Goal: Task Accomplishment & Management: Manage account settings

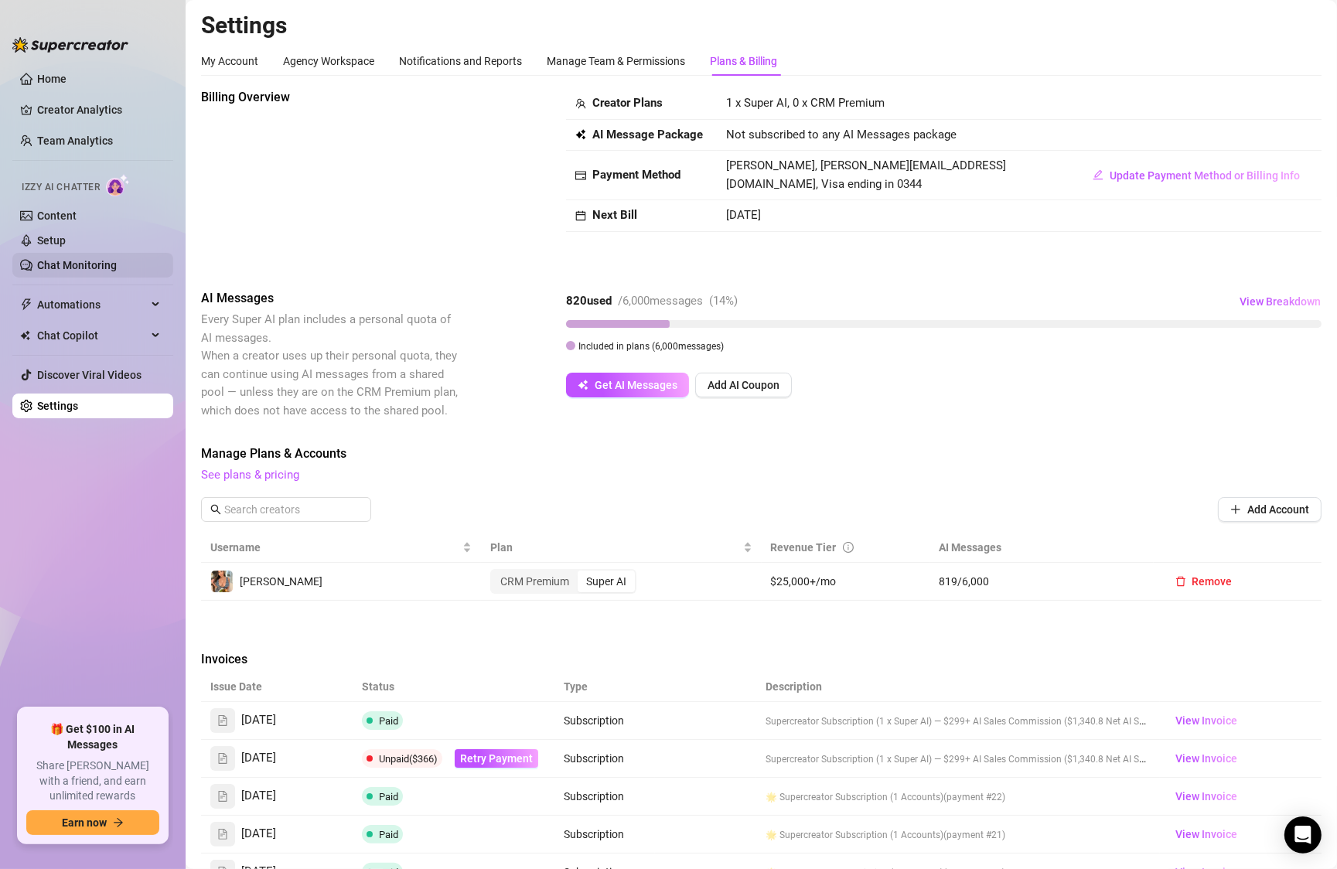
click at [60, 259] on link "Chat Monitoring" at bounding box center [77, 265] width 80 height 12
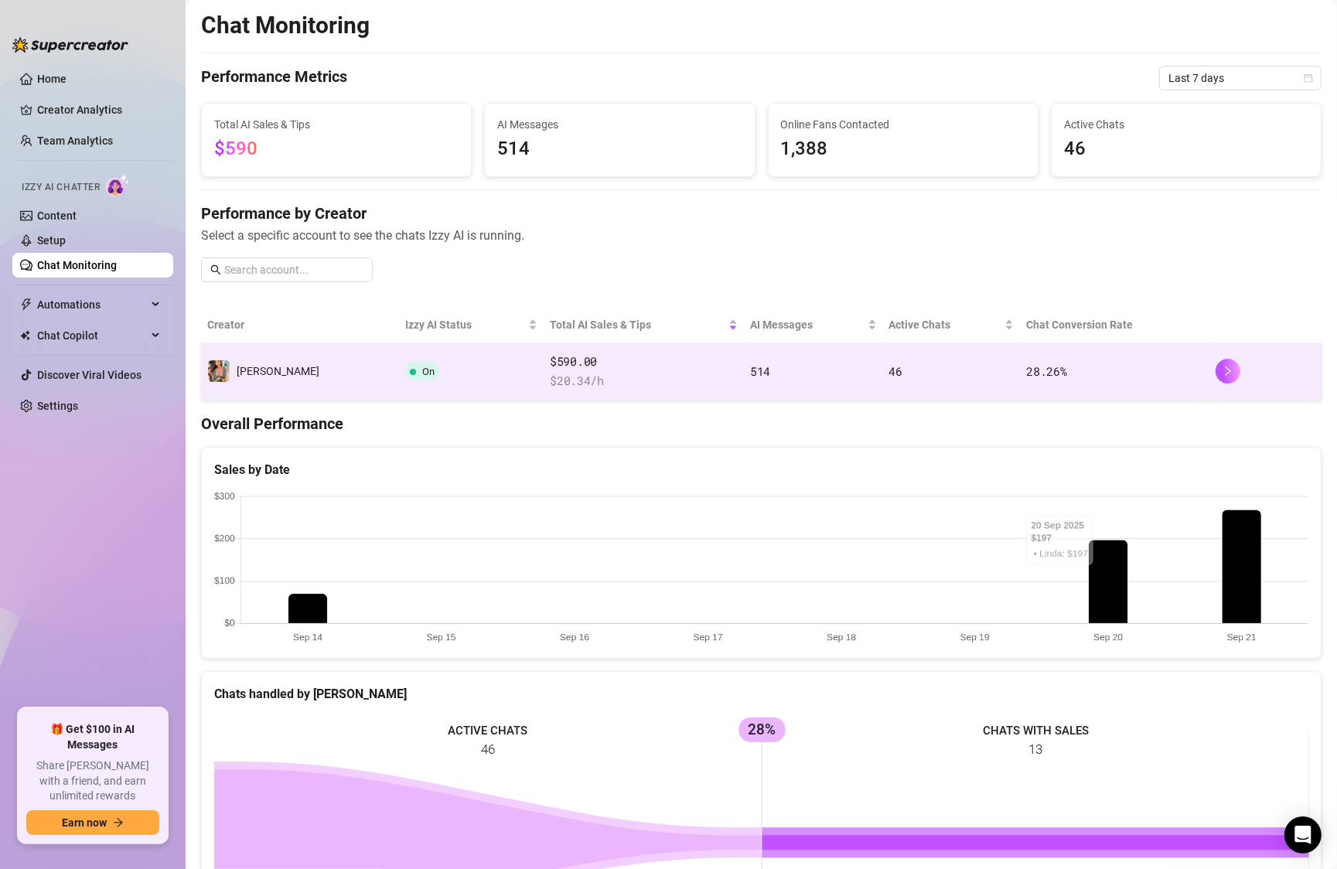
click at [258, 353] on td "[PERSON_NAME]" at bounding box center [300, 371] width 198 height 57
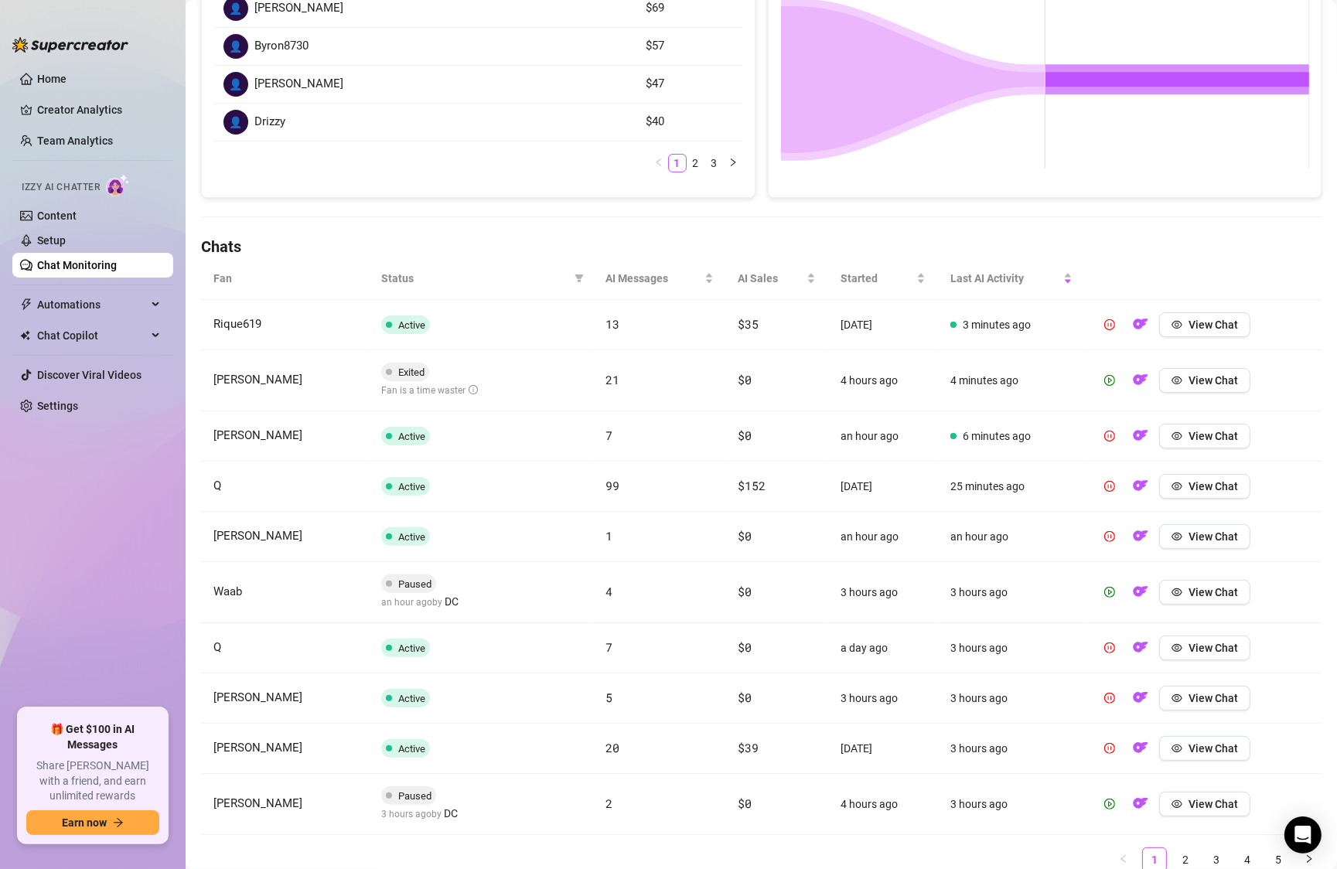
scroll to position [374, 0]
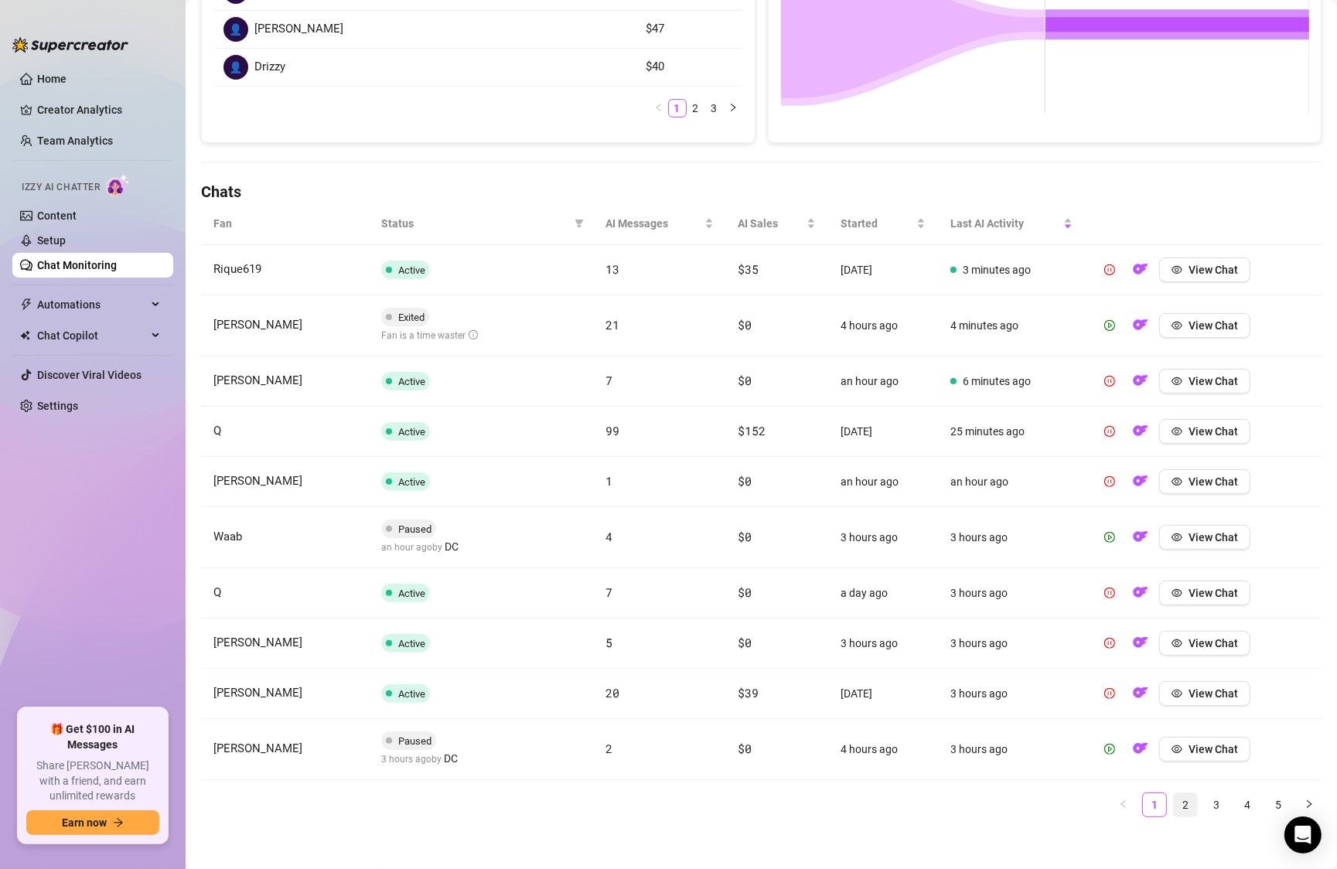
click at [1183, 794] on link "2" at bounding box center [1185, 805] width 23 height 23
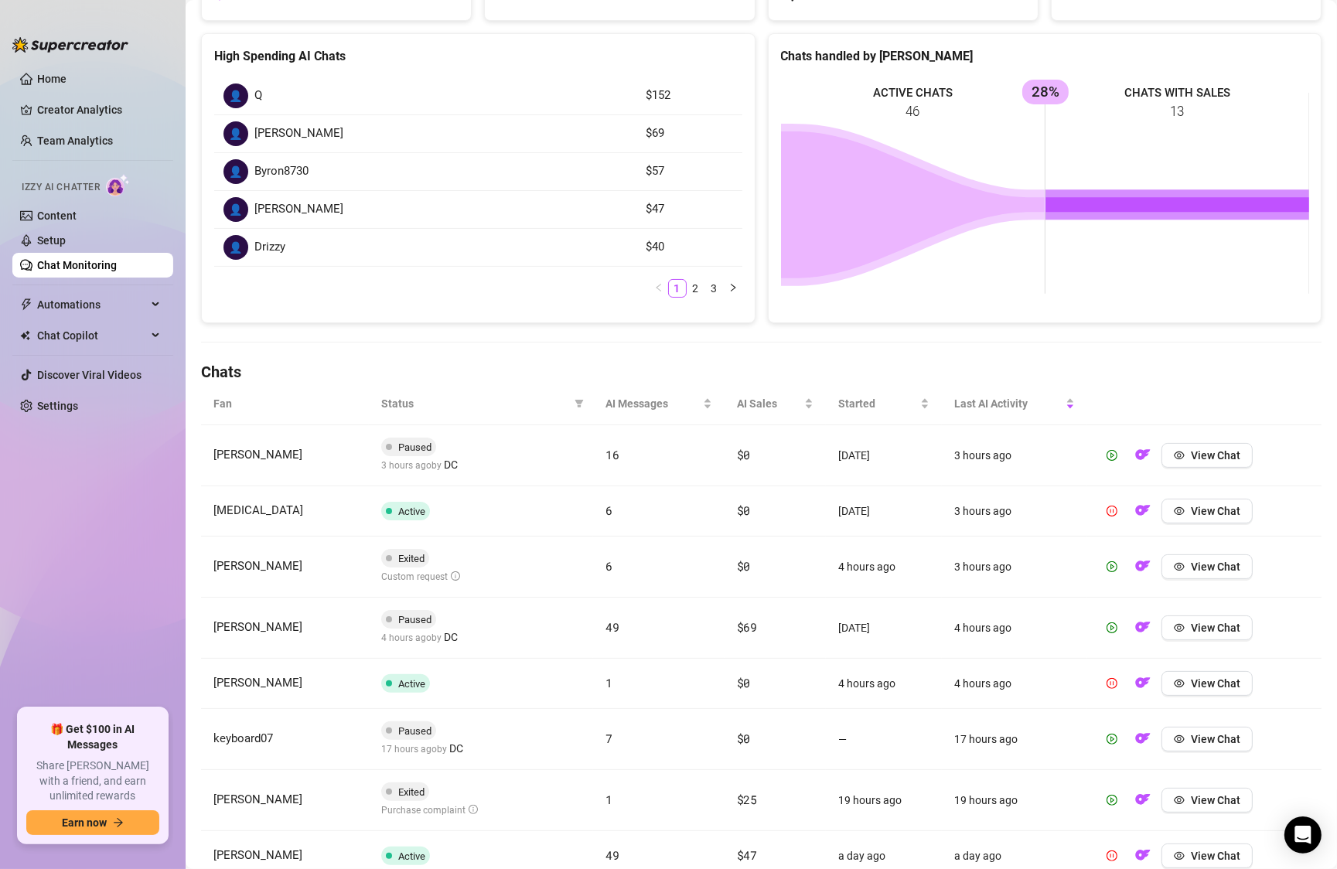
scroll to position [327, 0]
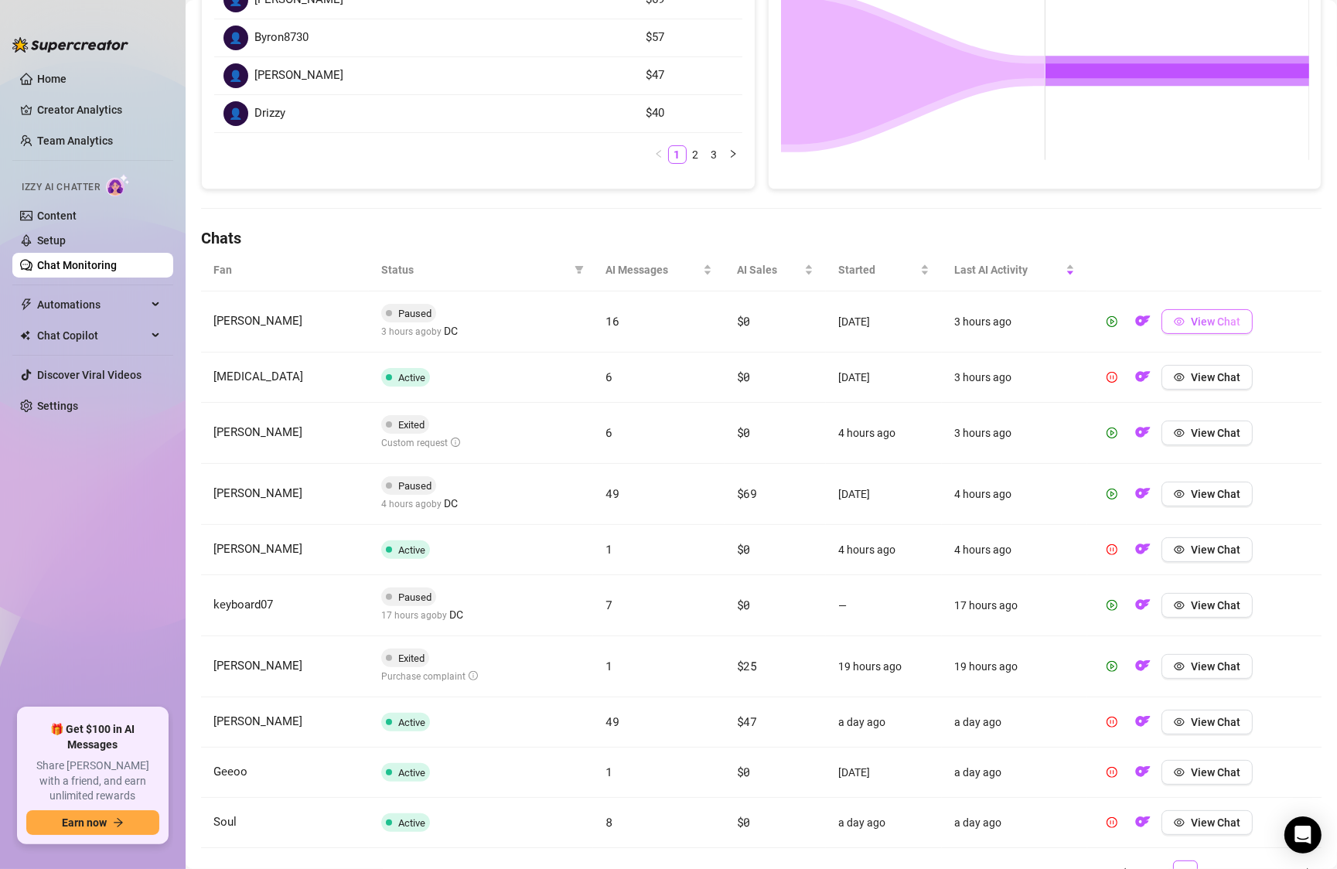
click at [1207, 329] on button "View Chat" at bounding box center [1207, 321] width 91 height 25
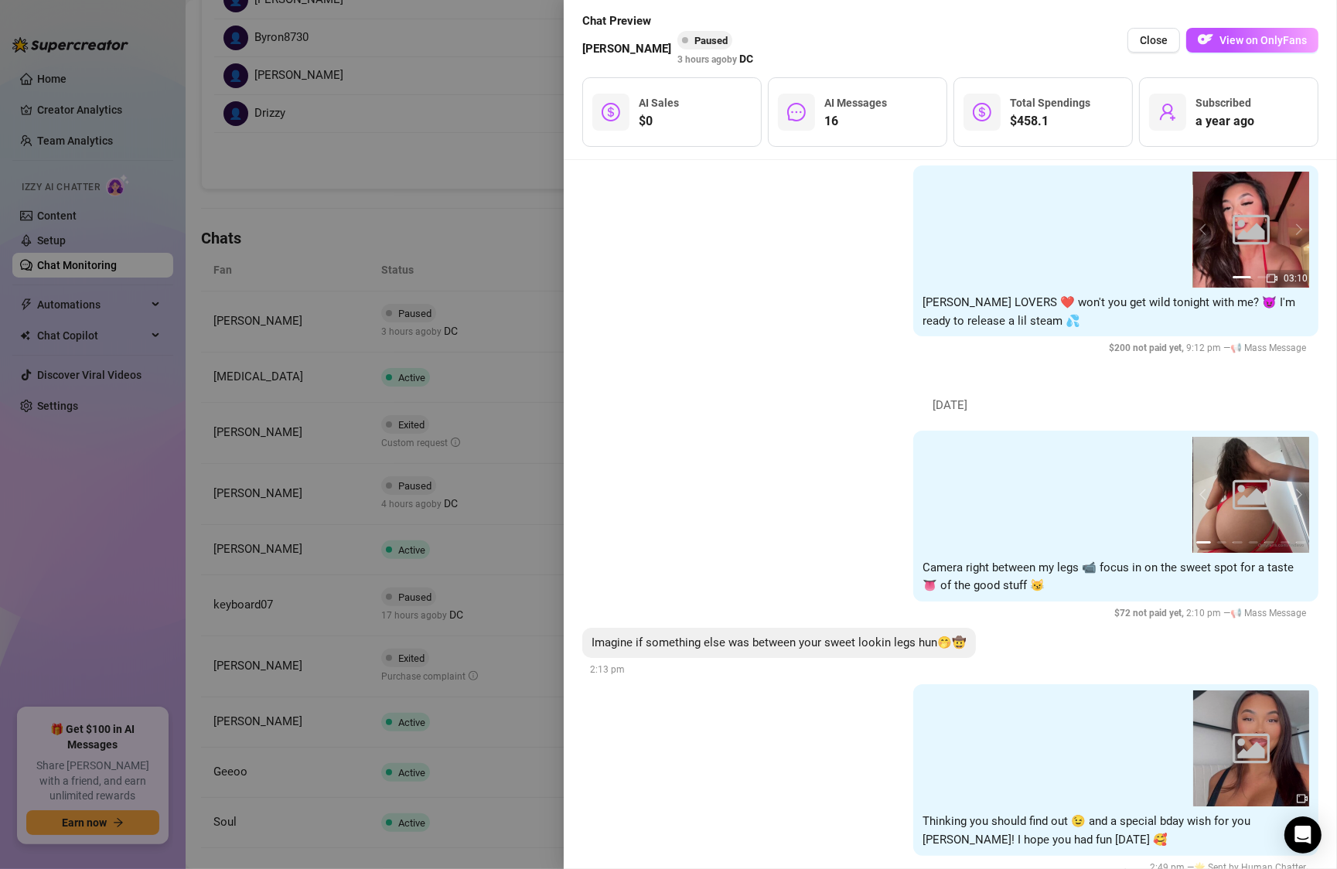
scroll to position [6476, 0]
click at [1171, 43] on button "Close" at bounding box center [1154, 40] width 53 height 25
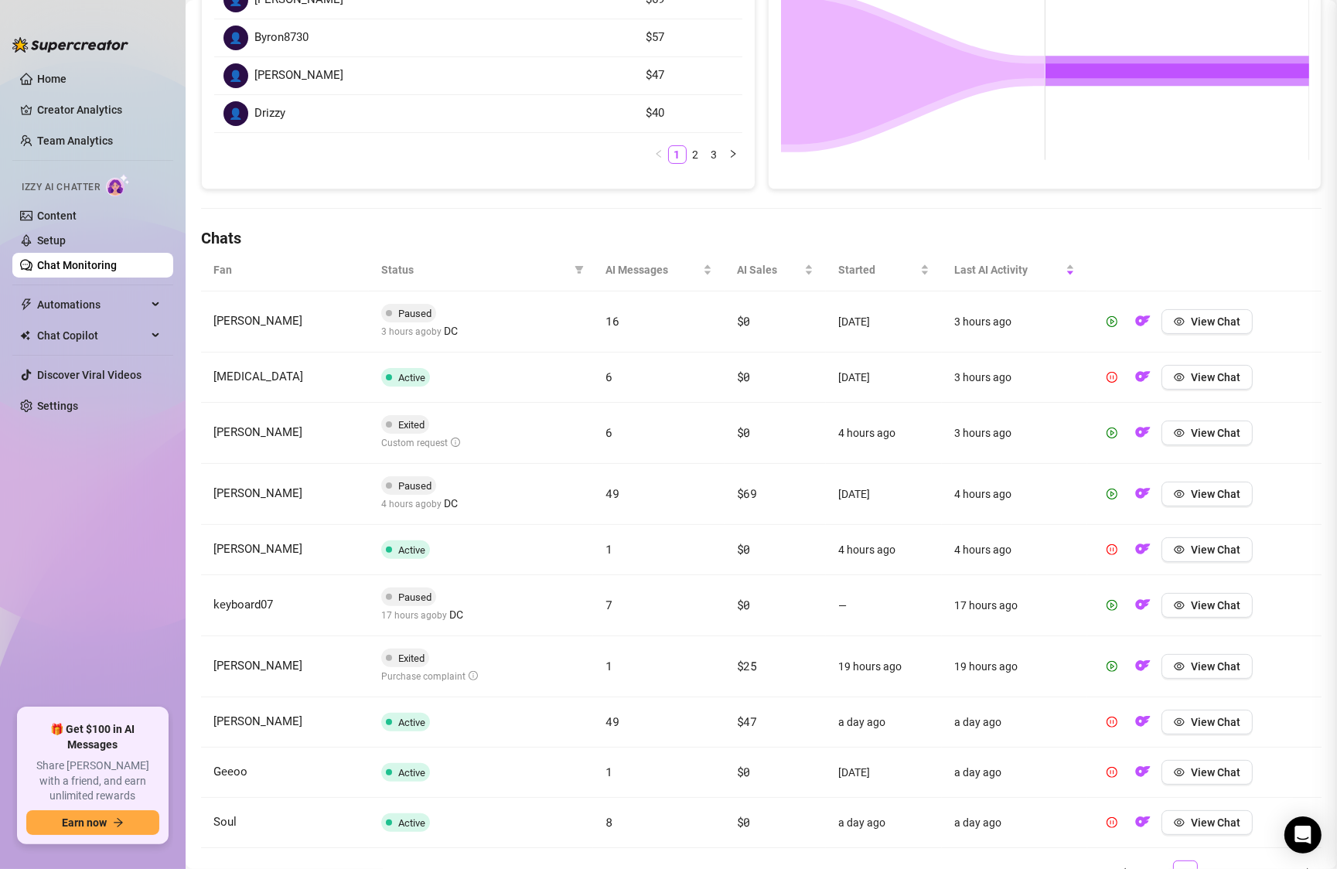
scroll to position [0, 0]
click at [1113, 491] on icon "play-circle" at bounding box center [1113, 493] width 4 height 5
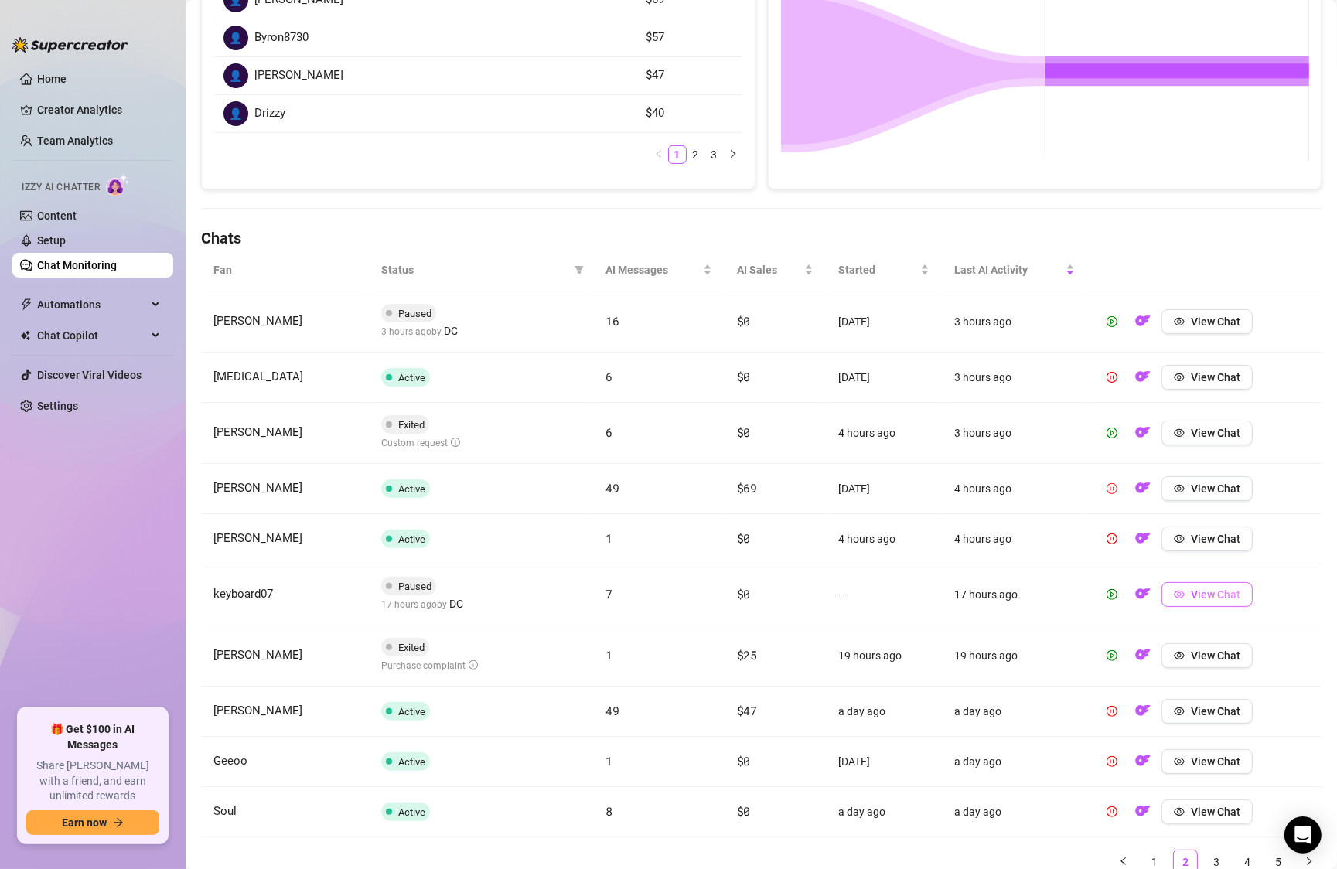
click at [1185, 589] on icon "eye" at bounding box center [1179, 594] width 11 height 11
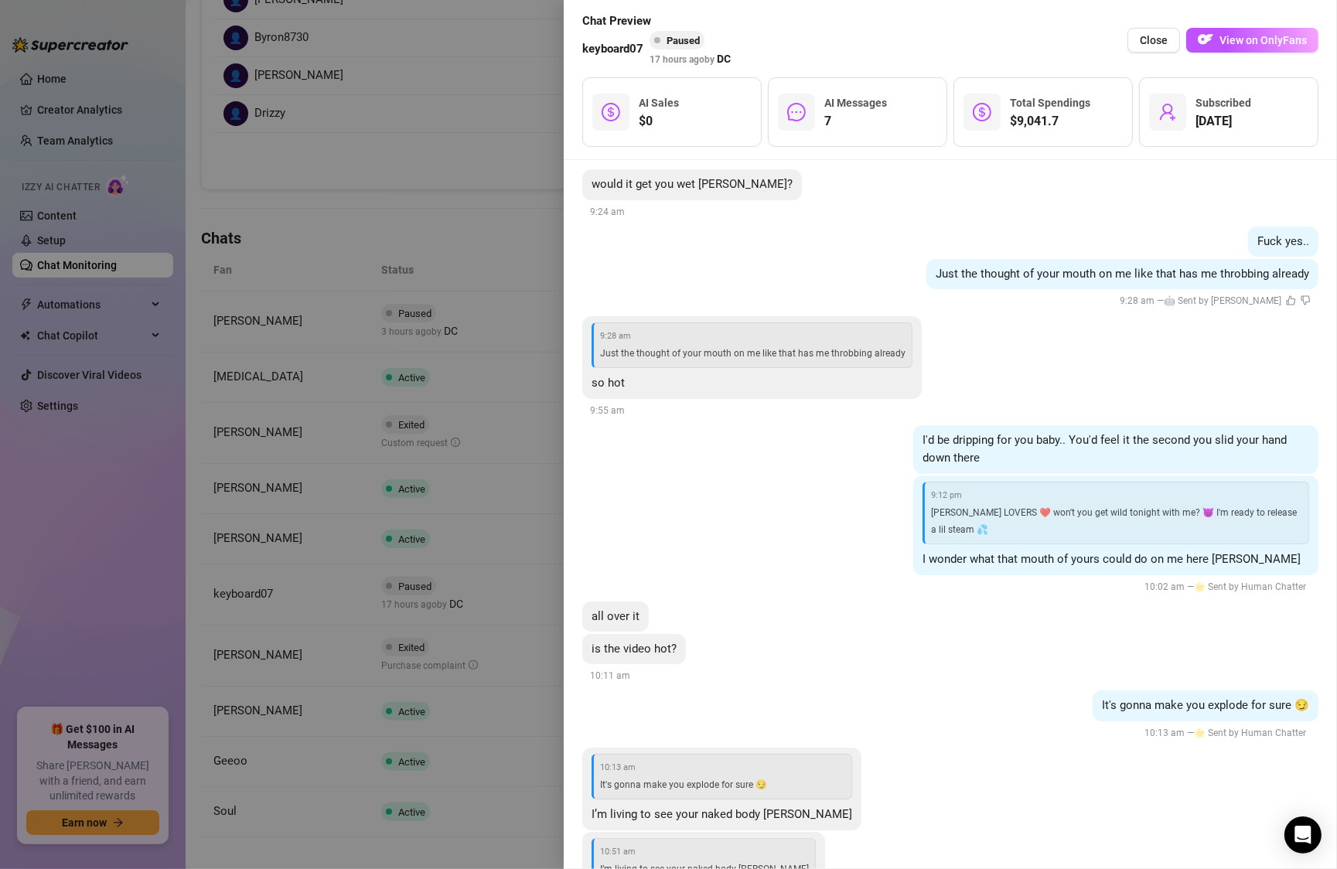
scroll to position [3204, 0]
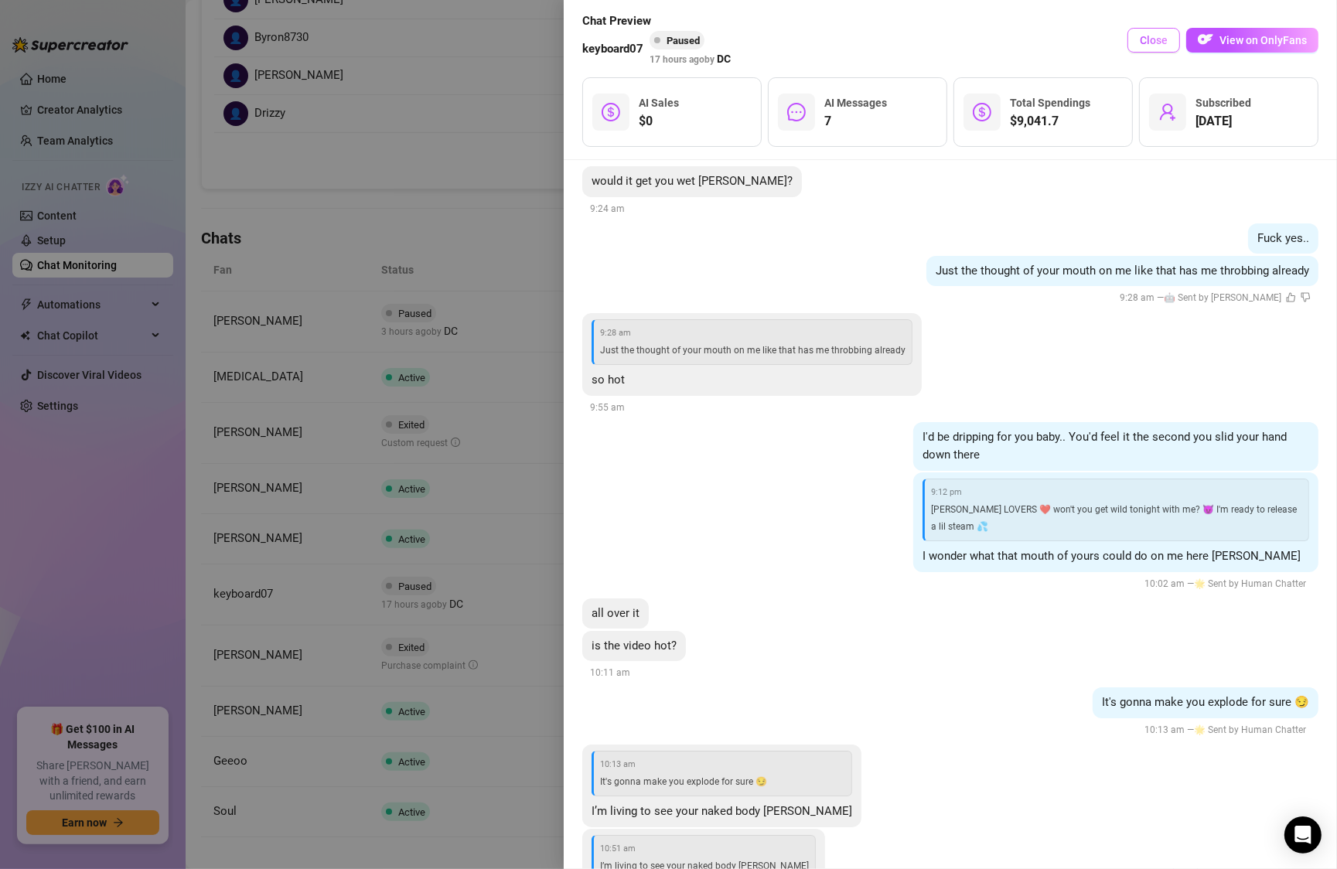
click at [1147, 43] on span "Close" at bounding box center [1154, 40] width 28 height 12
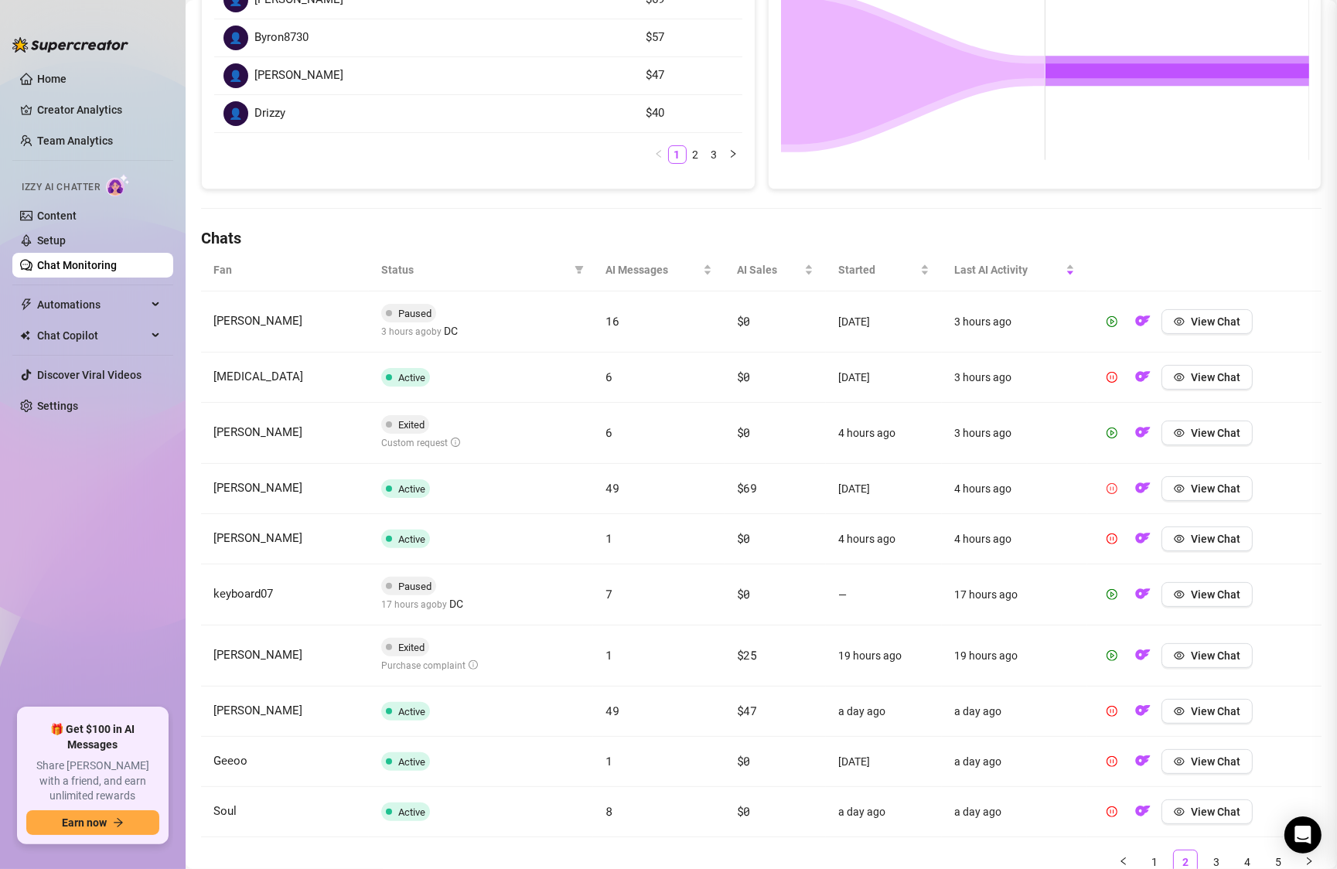
scroll to position [0, 0]
click at [1118, 592] on icon "play-circle" at bounding box center [1112, 594] width 11 height 11
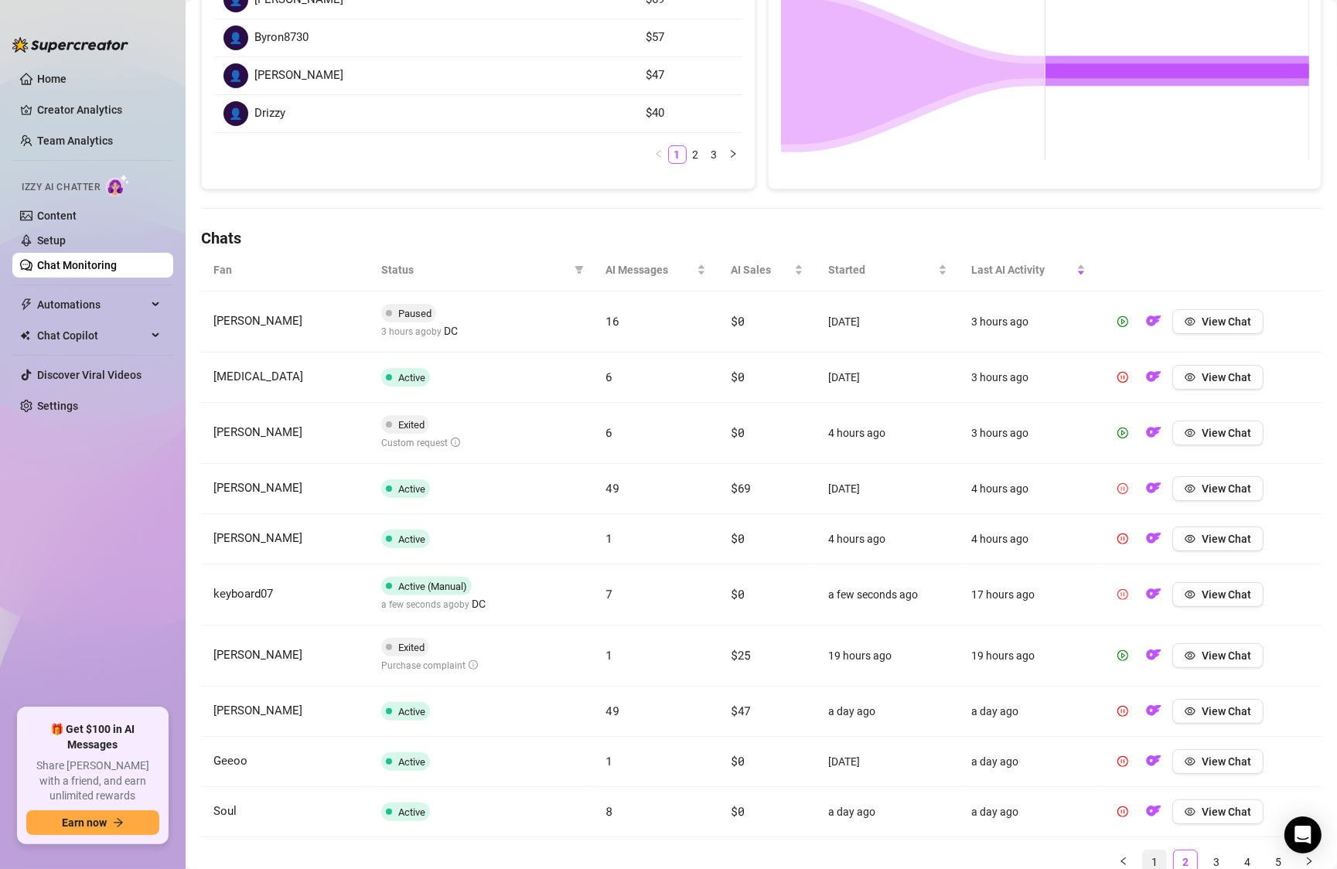
click at [1159, 853] on link "1" at bounding box center [1154, 862] width 23 height 23
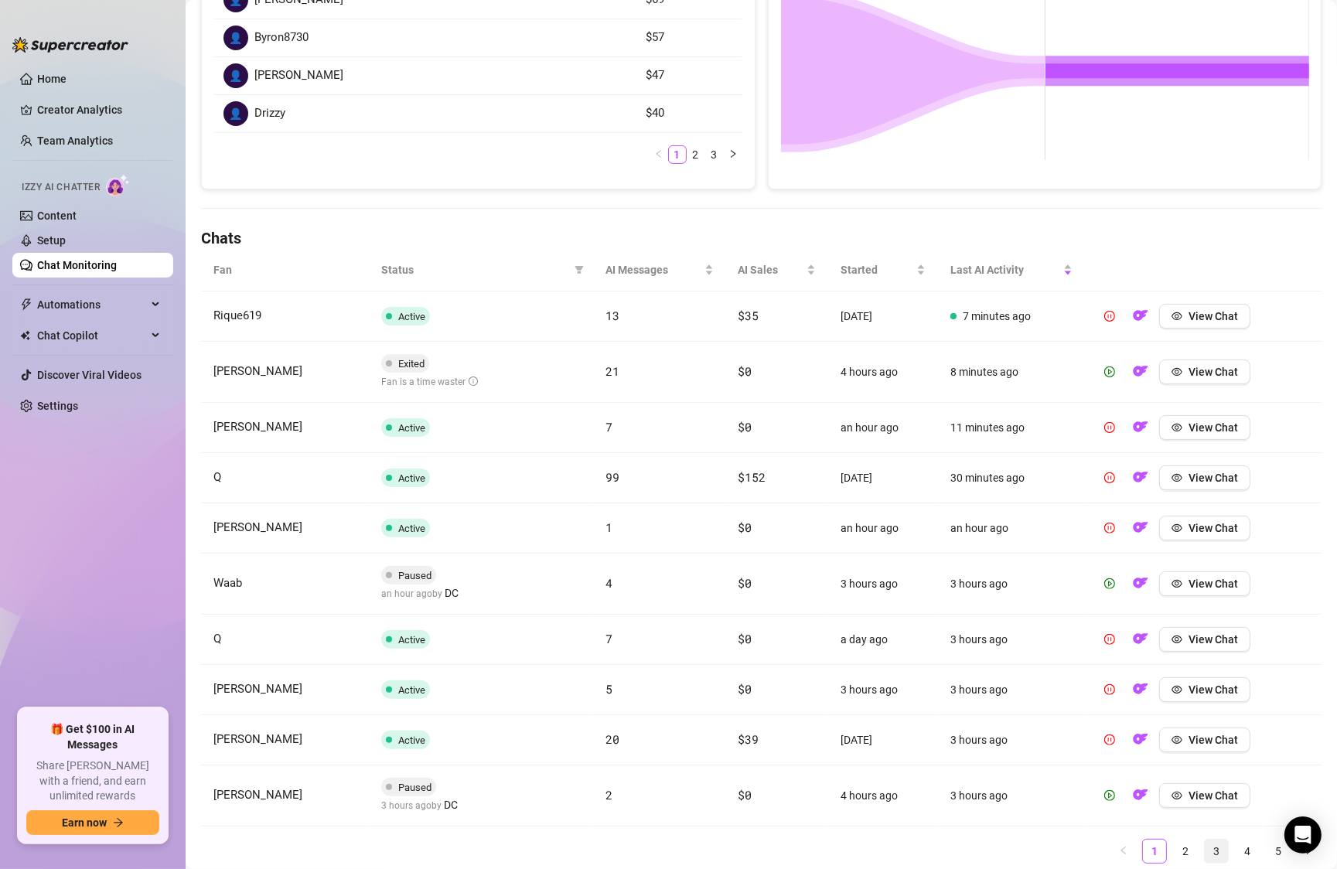
click at [1215, 849] on link "3" at bounding box center [1216, 851] width 23 height 23
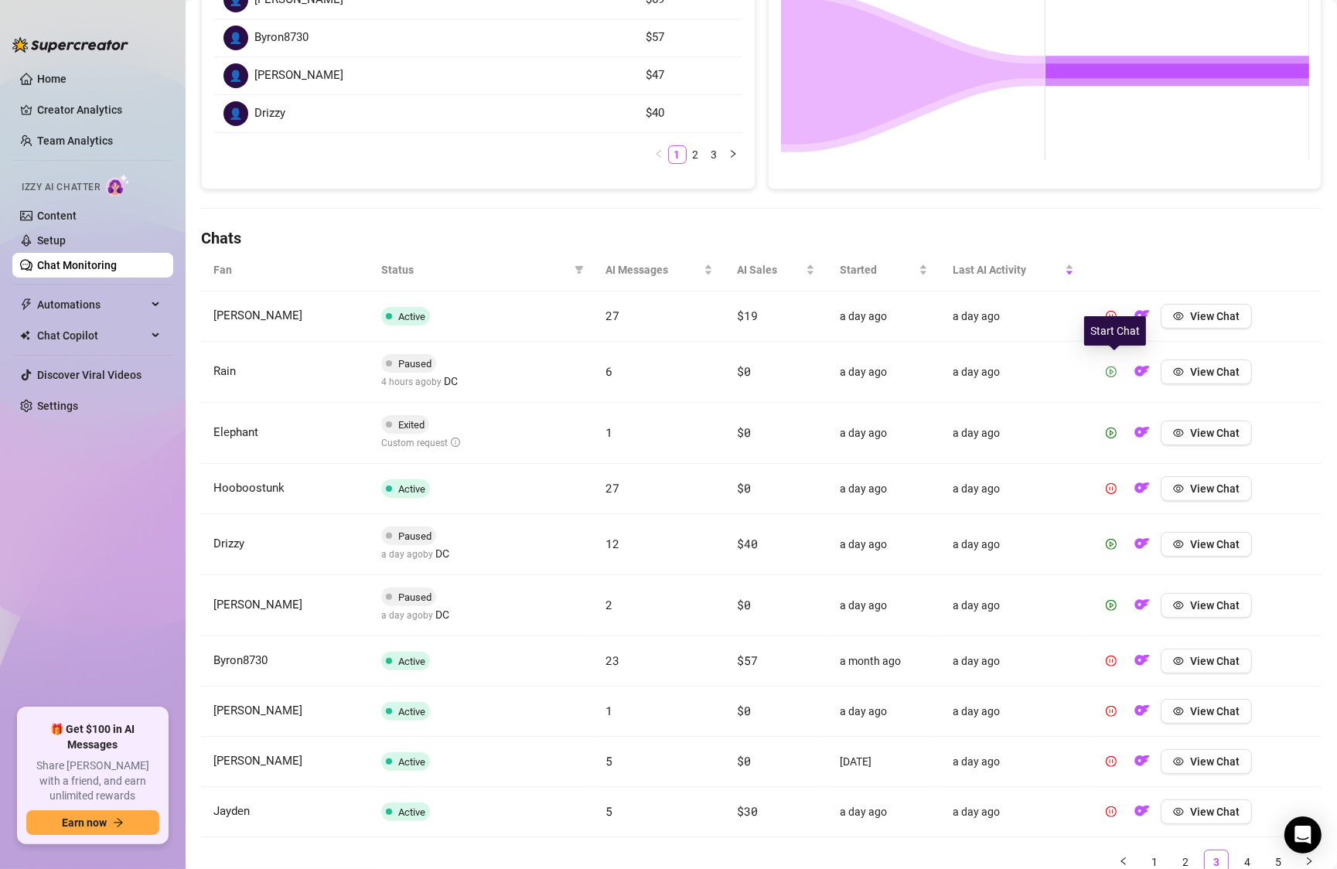
click at [1114, 371] on icon "play-circle" at bounding box center [1111, 372] width 11 height 11
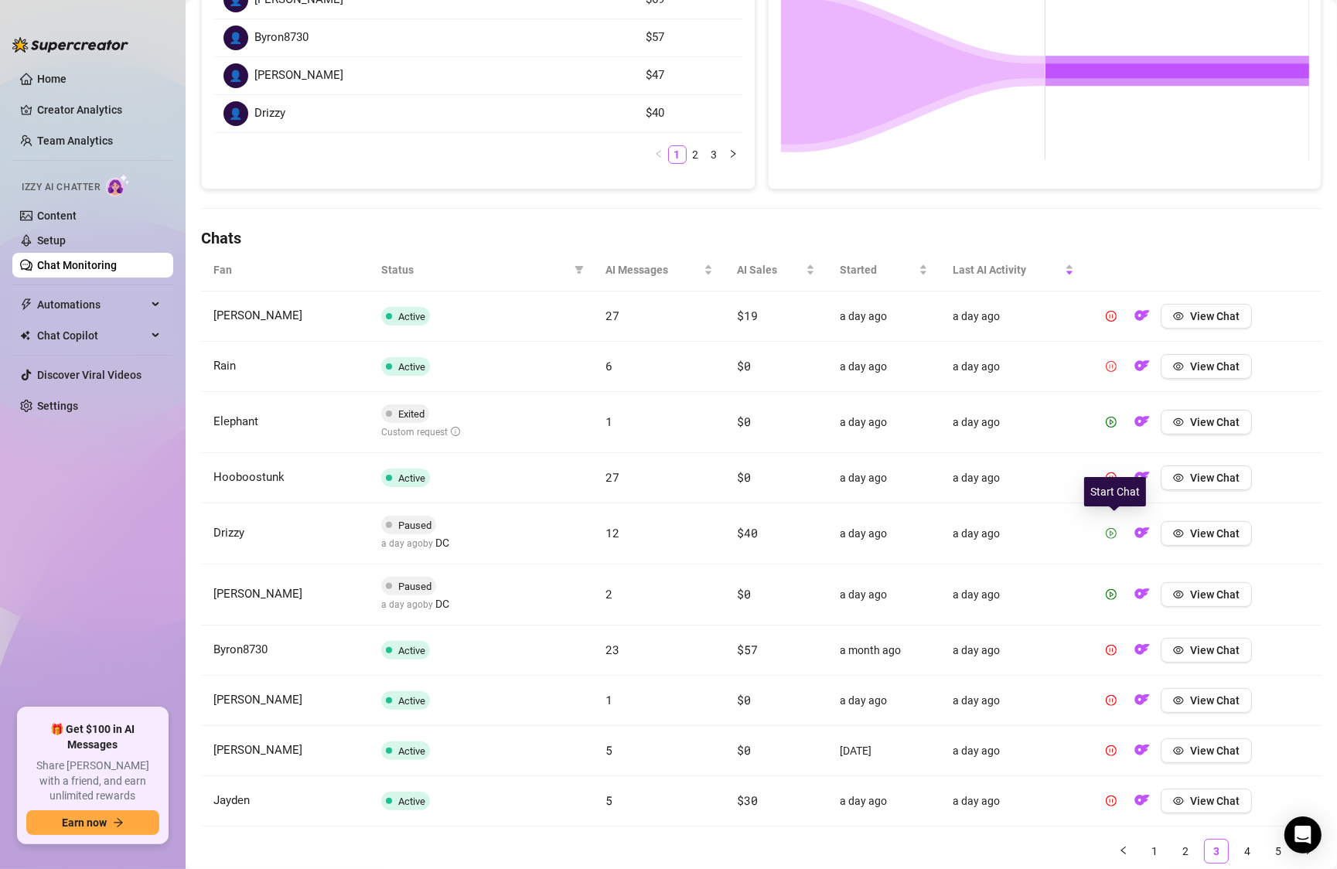
click at [1117, 531] on icon "play-circle" at bounding box center [1111, 533] width 11 height 11
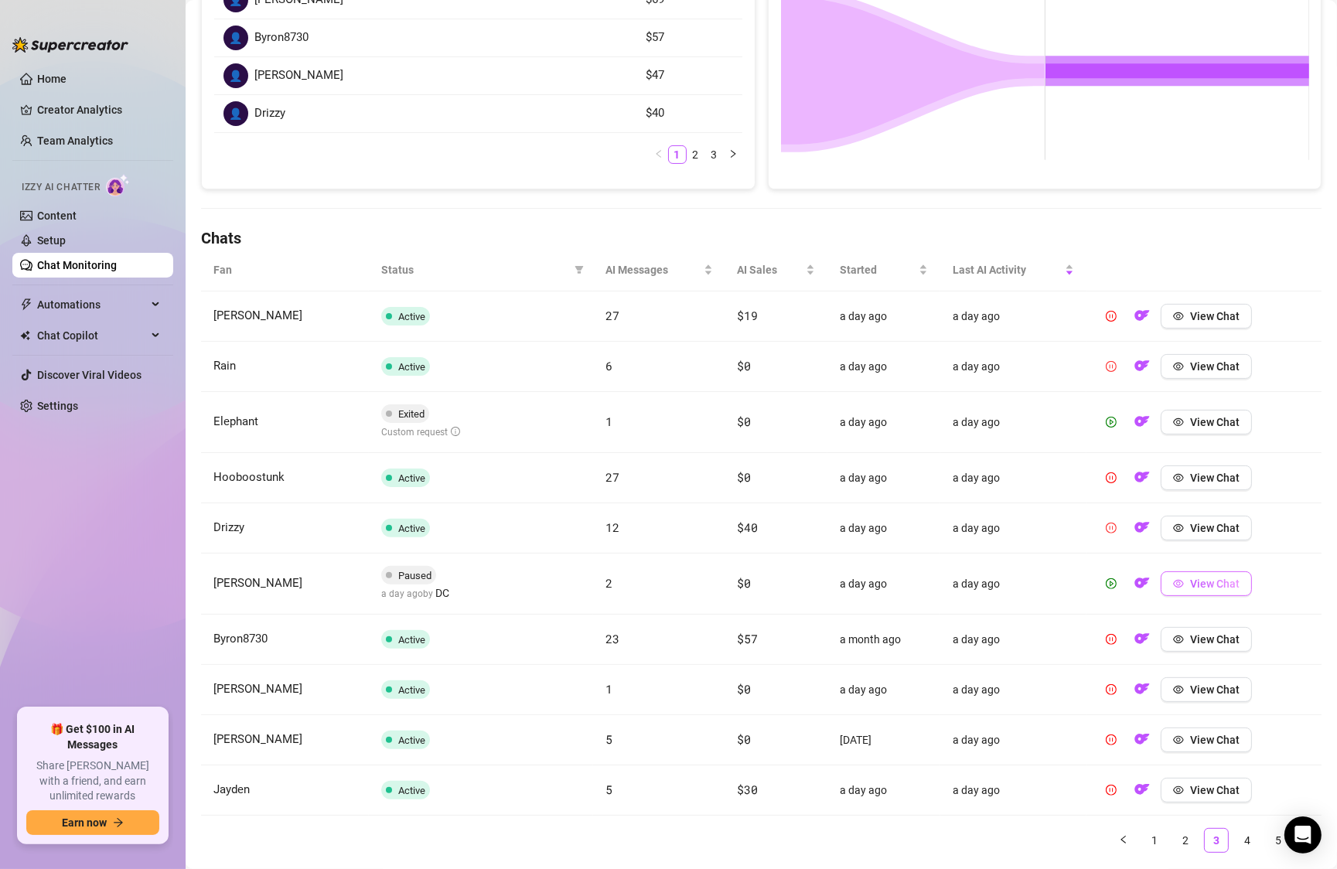
click at [1194, 583] on span "View Chat" at bounding box center [1214, 584] width 49 height 12
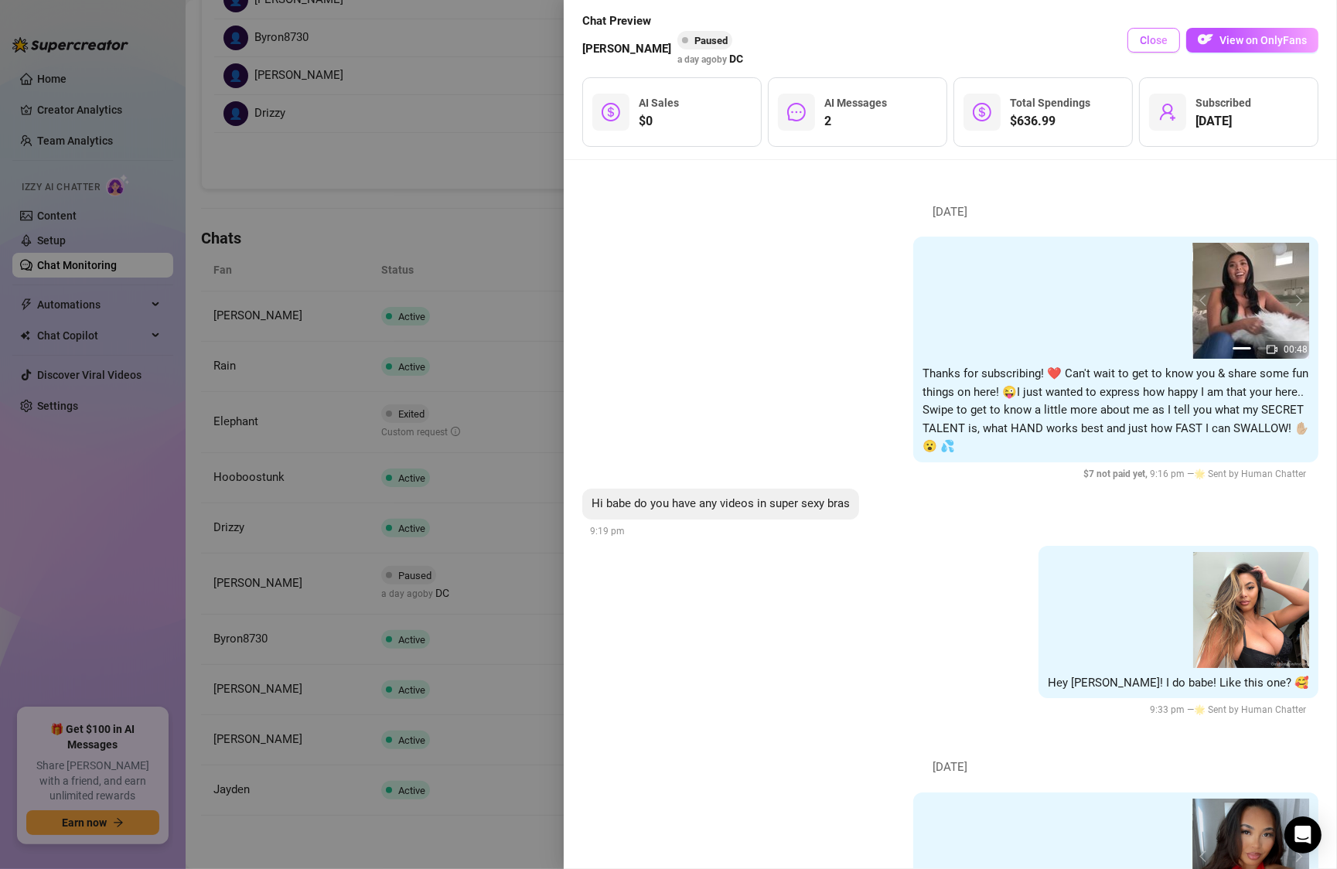
click at [1150, 47] on button "Close" at bounding box center [1154, 40] width 53 height 25
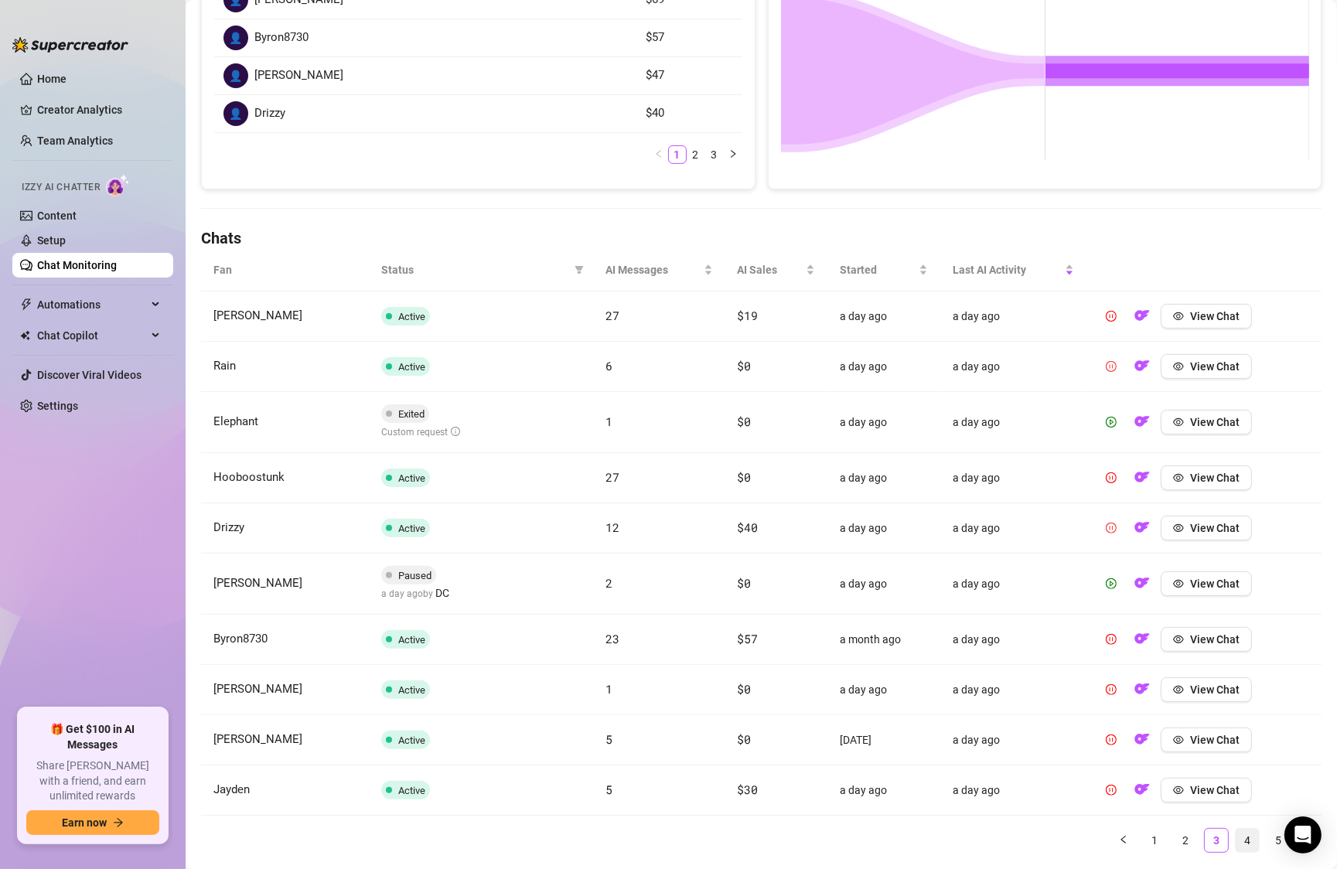
click at [1247, 835] on link "4" at bounding box center [1247, 840] width 23 height 23
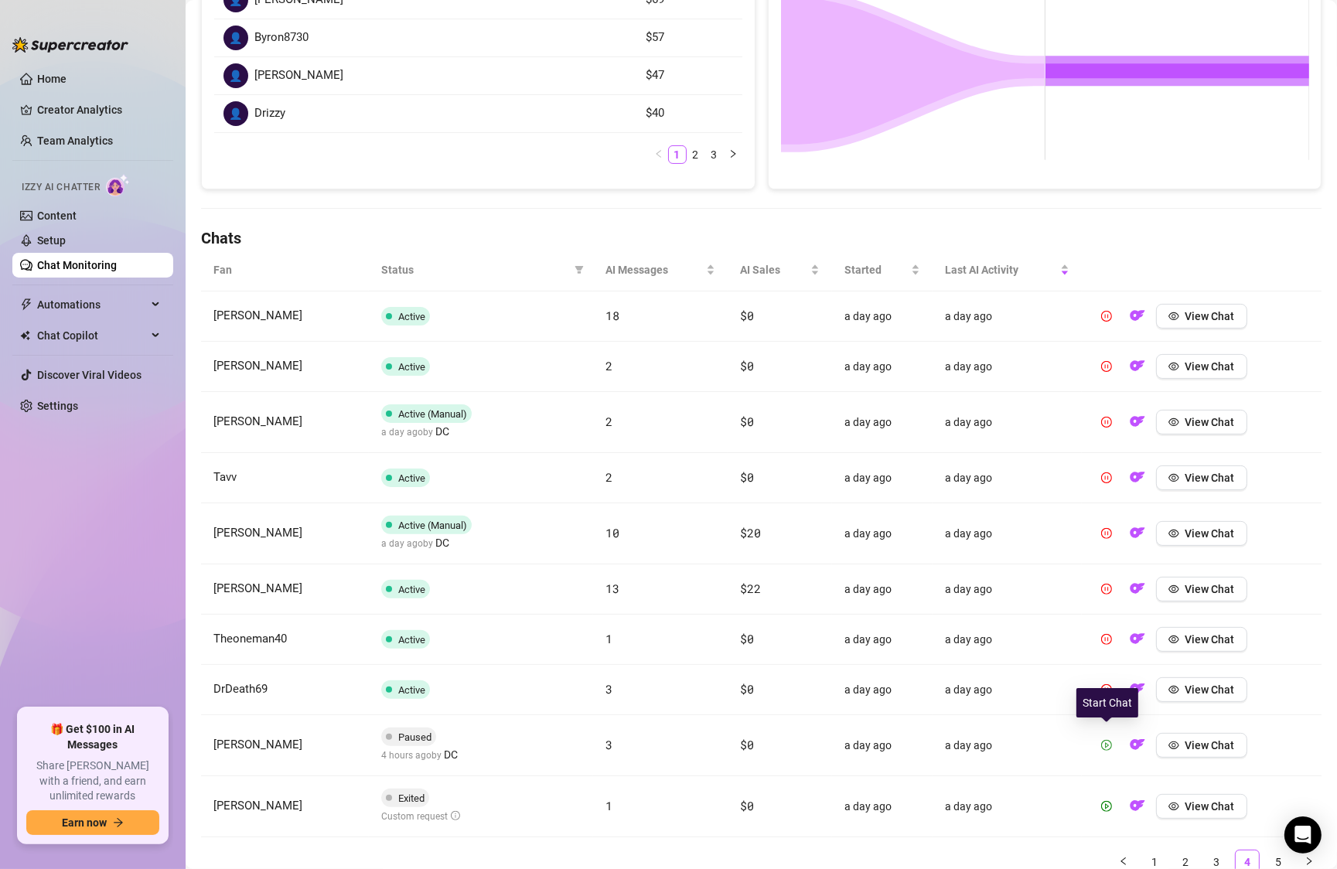
click at [1101, 740] on icon "play-circle" at bounding box center [1106, 745] width 11 height 11
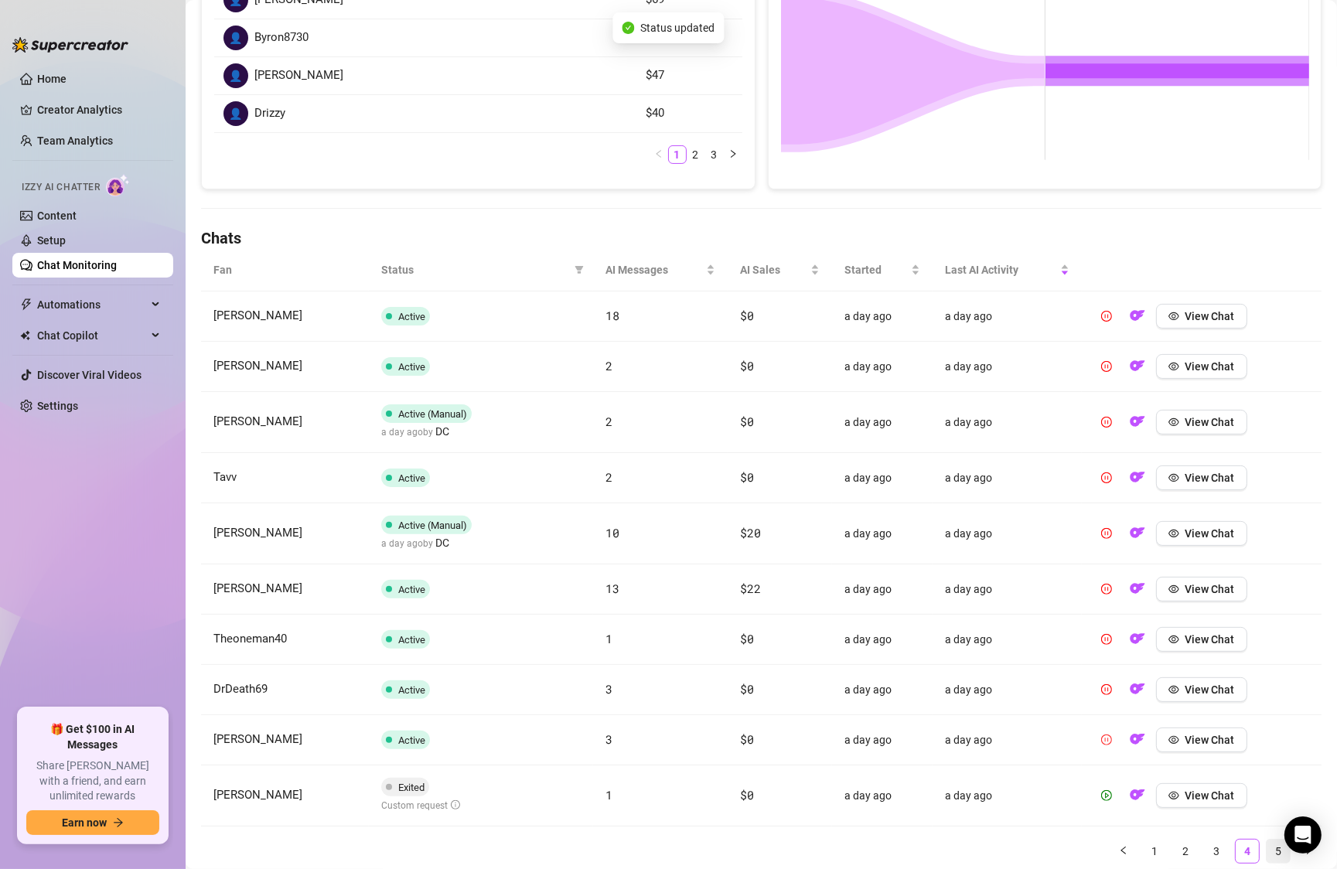
click at [1274, 845] on link "5" at bounding box center [1278, 851] width 23 height 23
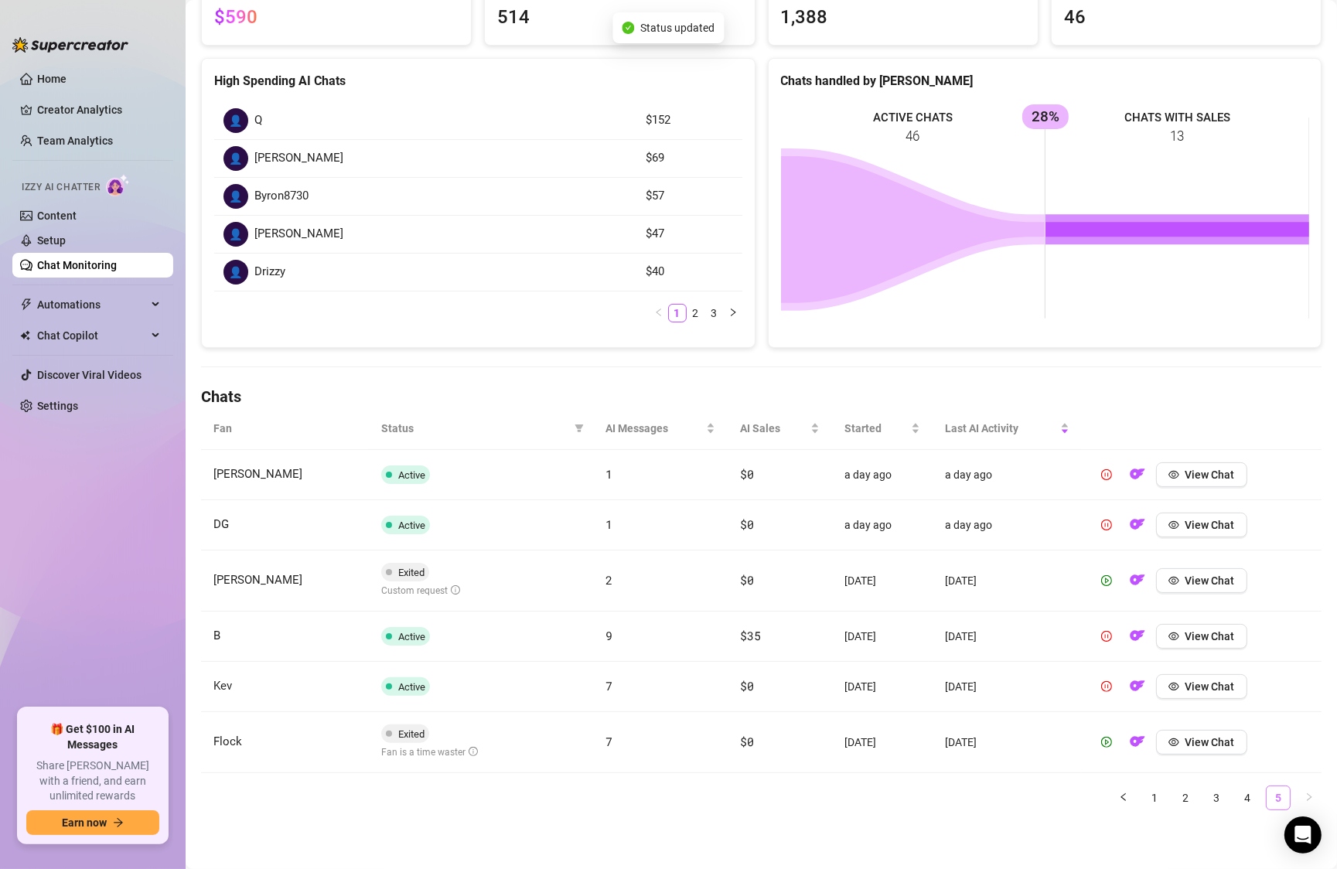
scroll to position [163, 0]
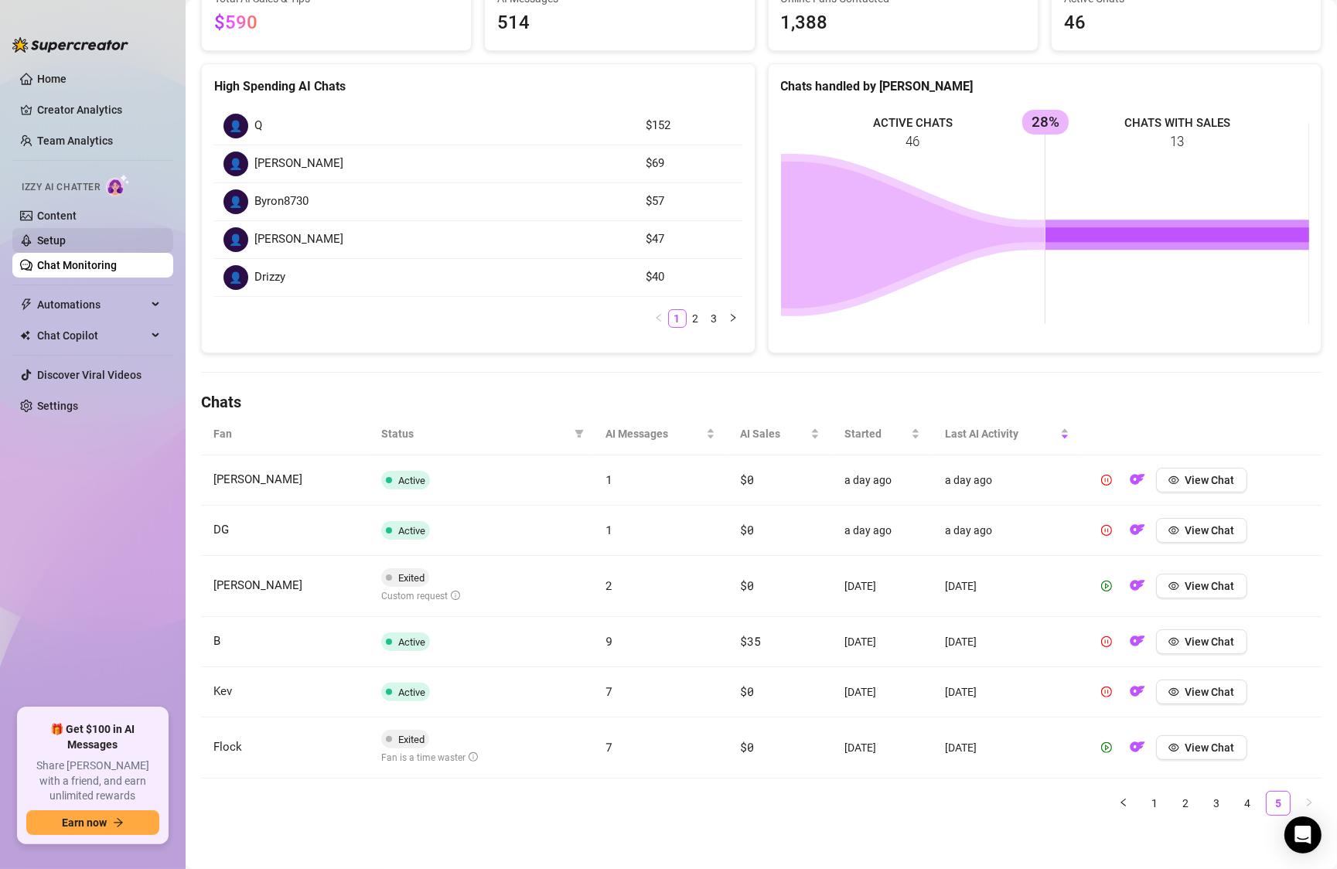
click at [49, 240] on link "Setup" at bounding box center [51, 240] width 29 height 12
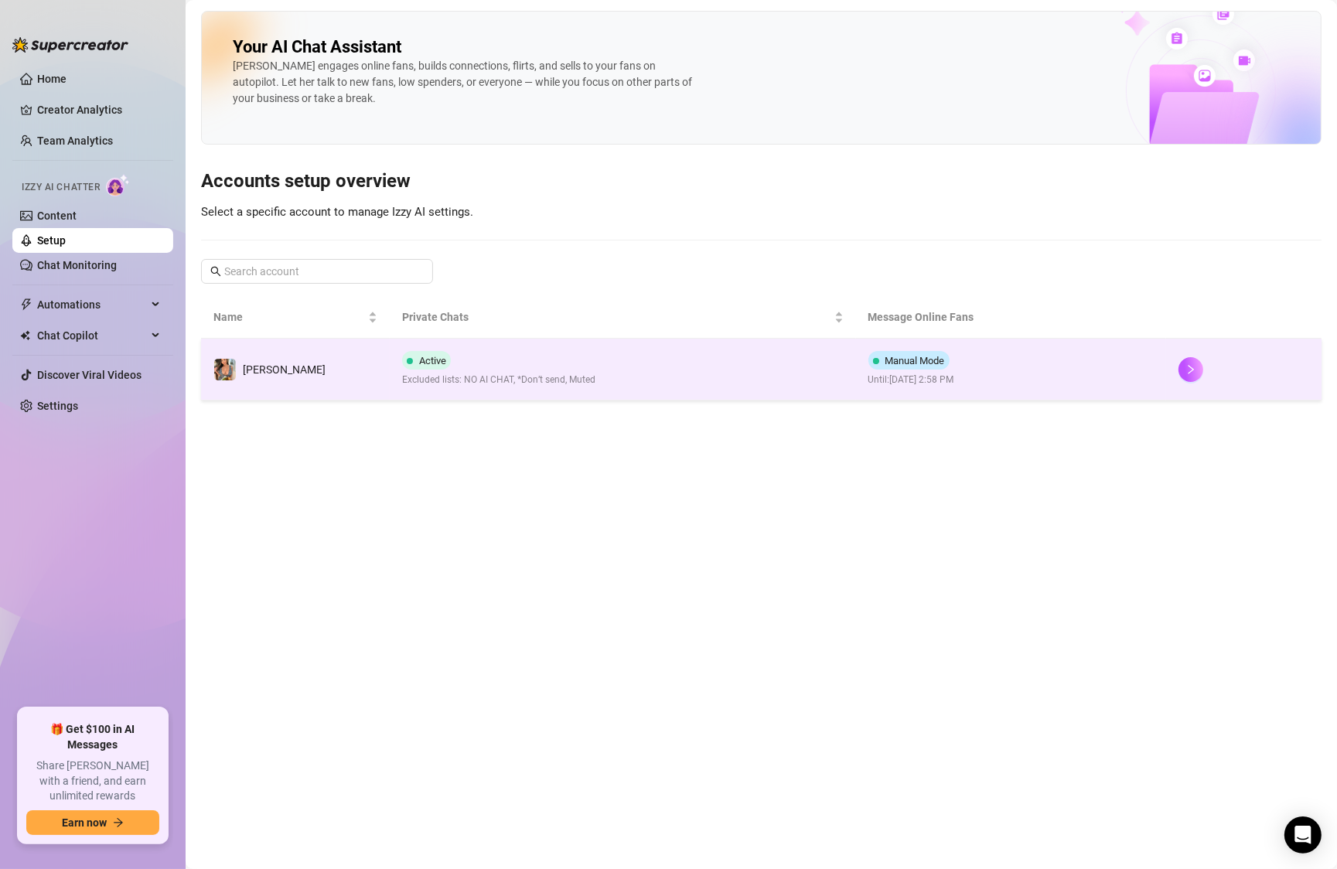
click at [629, 387] on td "Active Excluded lists: NO AI CHAT, *Don’t send, Muted" at bounding box center [623, 370] width 466 height 62
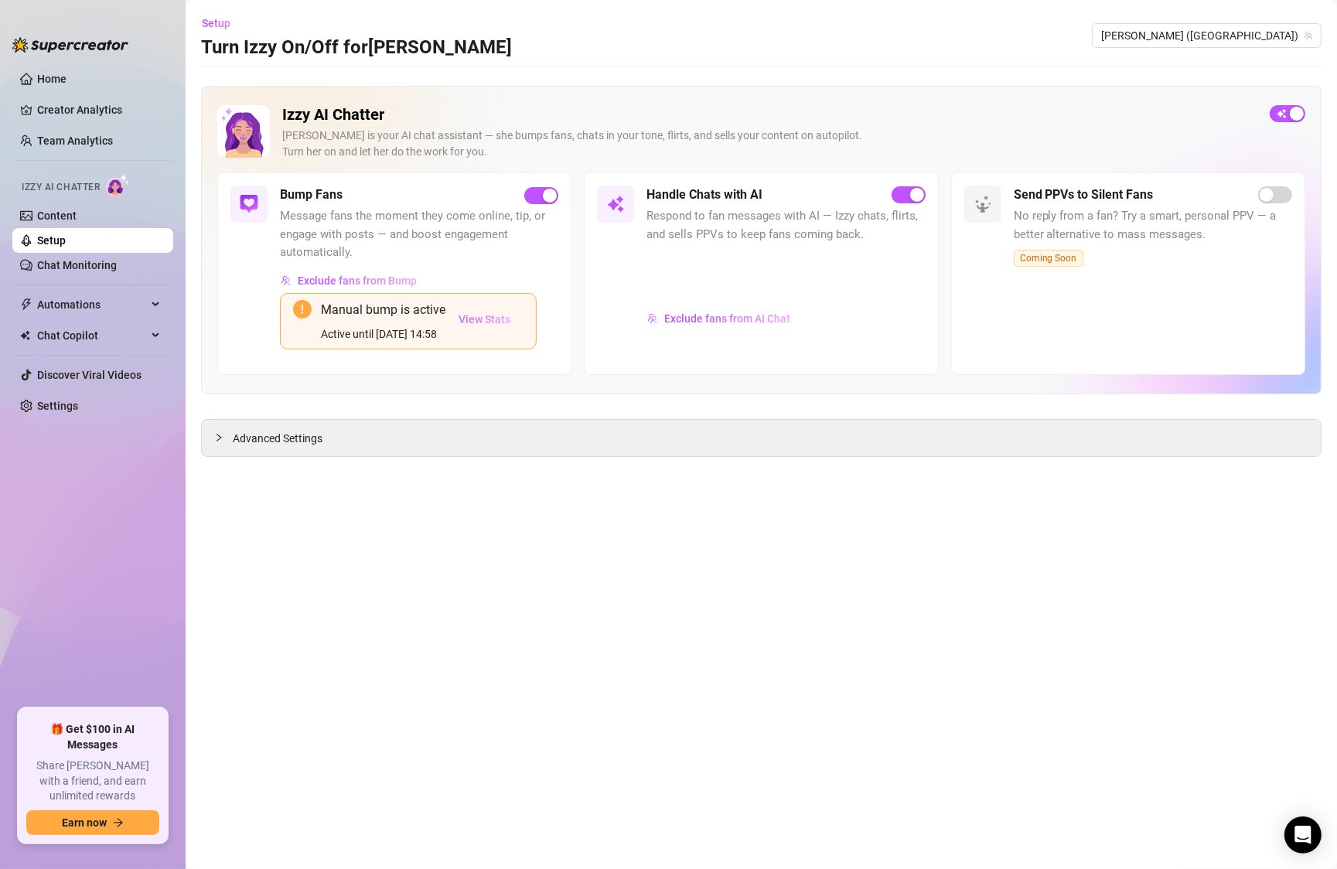
click at [490, 319] on span "View Stats" at bounding box center [485, 319] width 52 height 12
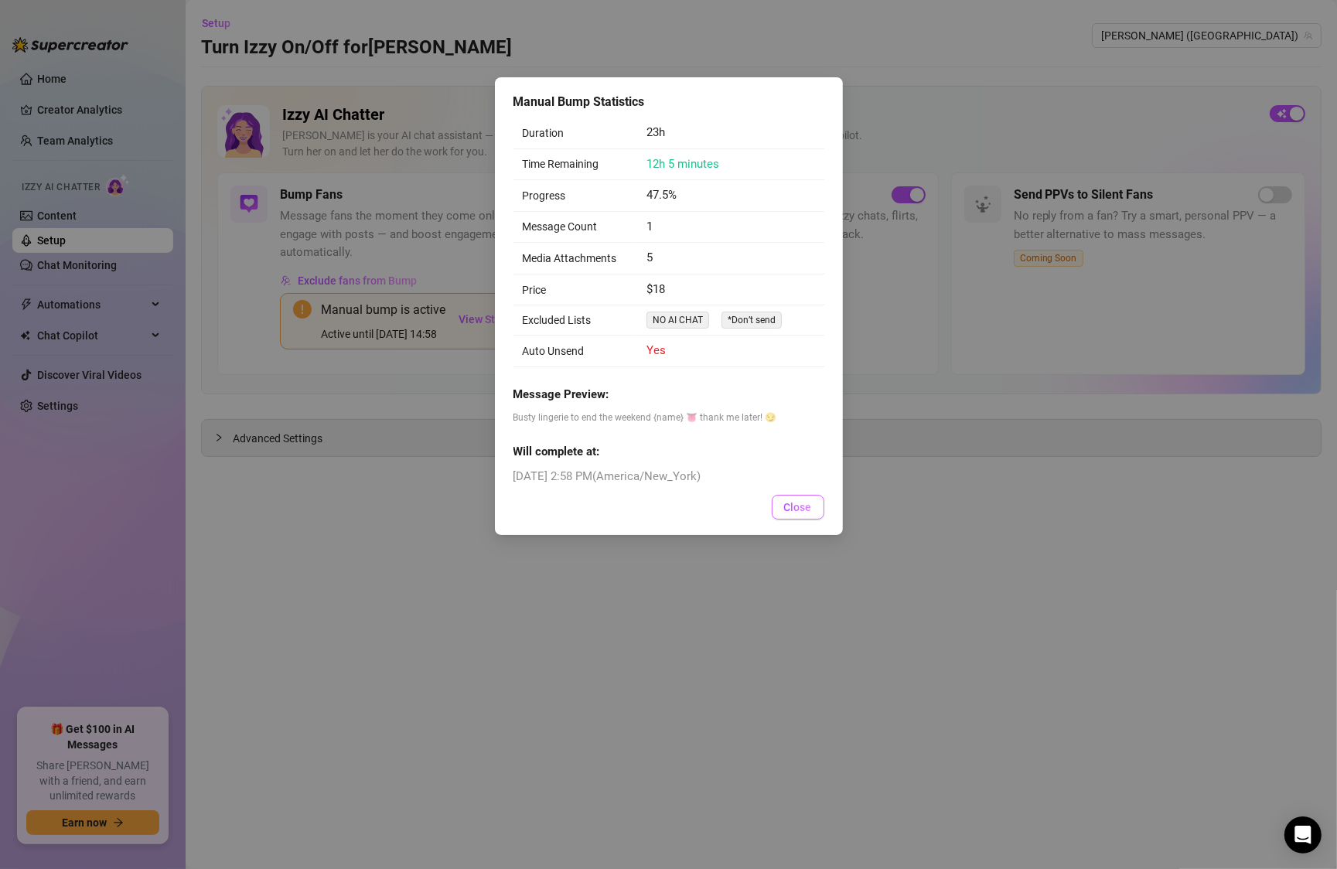
click at [806, 511] on span "Close" at bounding box center [798, 507] width 28 height 12
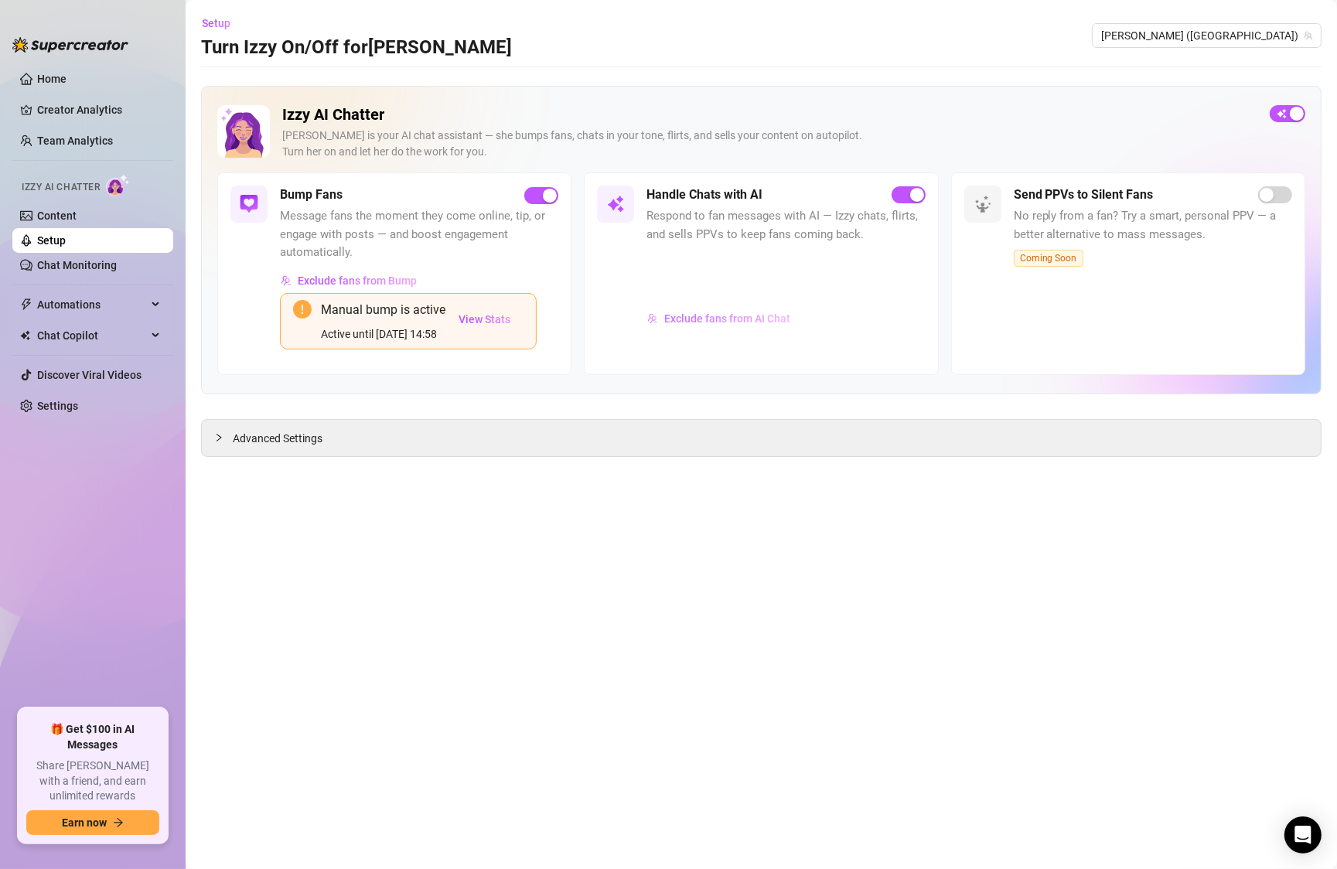
click at [745, 319] on span "Exclude fans from AI Chat" at bounding box center [727, 318] width 126 height 12
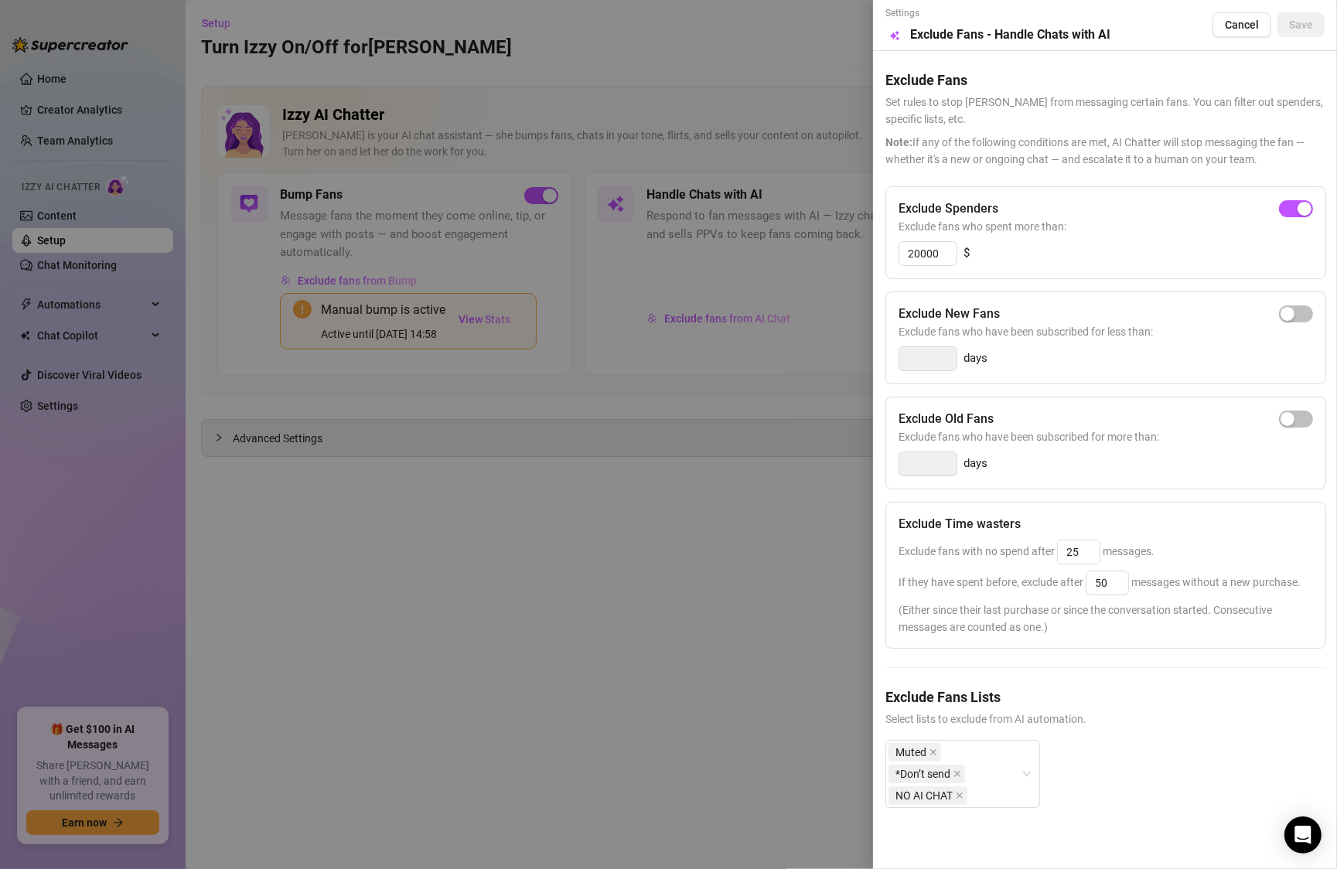
click at [596, 565] on div at bounding box center [668, 434] width 1337 height 869
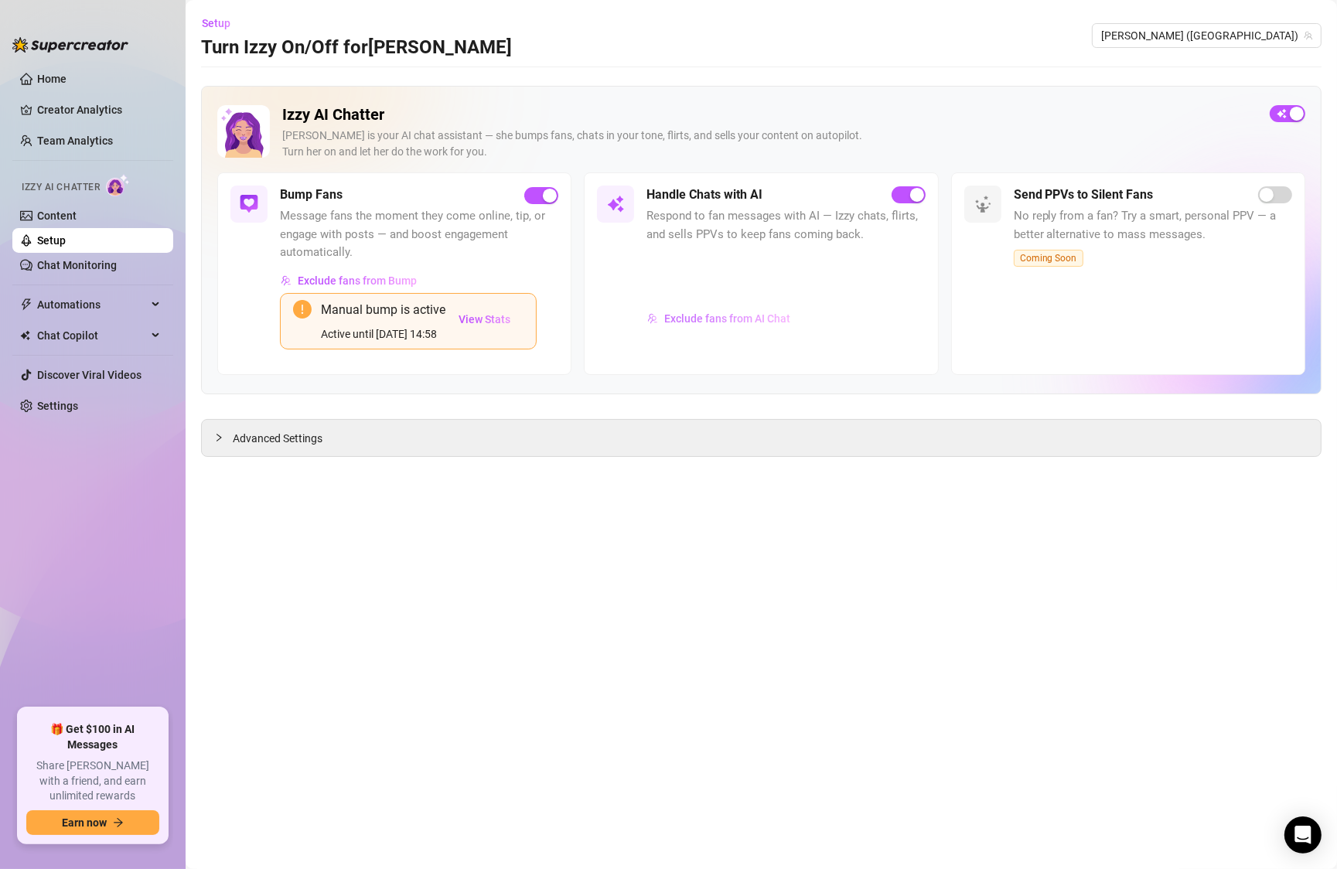
click at [704, 316] on span "Exclude fans from AI Chat" at bounding box center [727, 318] width 126 height 12
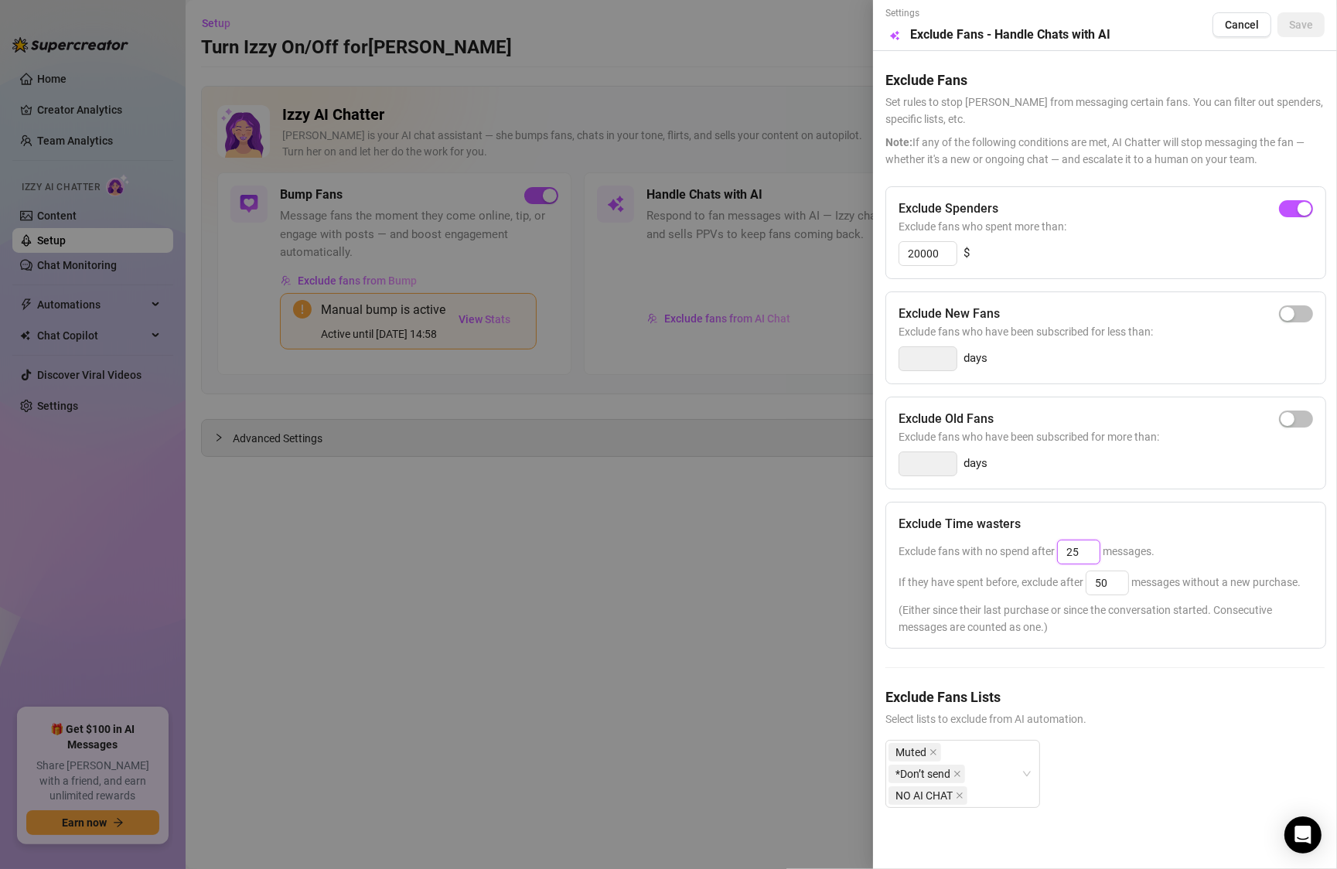
drag, startPoint x: 1085, startPoint y: 544, endPoint x: 1074, endPoint y: 544, distance: 10.9
click at [1074, 544] on input "25" at bounding box center [1079, 552] width 42 height 23
type input "25"
drag, startPoint x: 1118, startPoint y: 582, endPoint x: 1081, endPoint y: 582, distance: 36.4
click at [1081, 582] on span "If they have spent before, exclude after 50 messages without a new purchase." at bounding box center [1100, 582] width 402 height 12
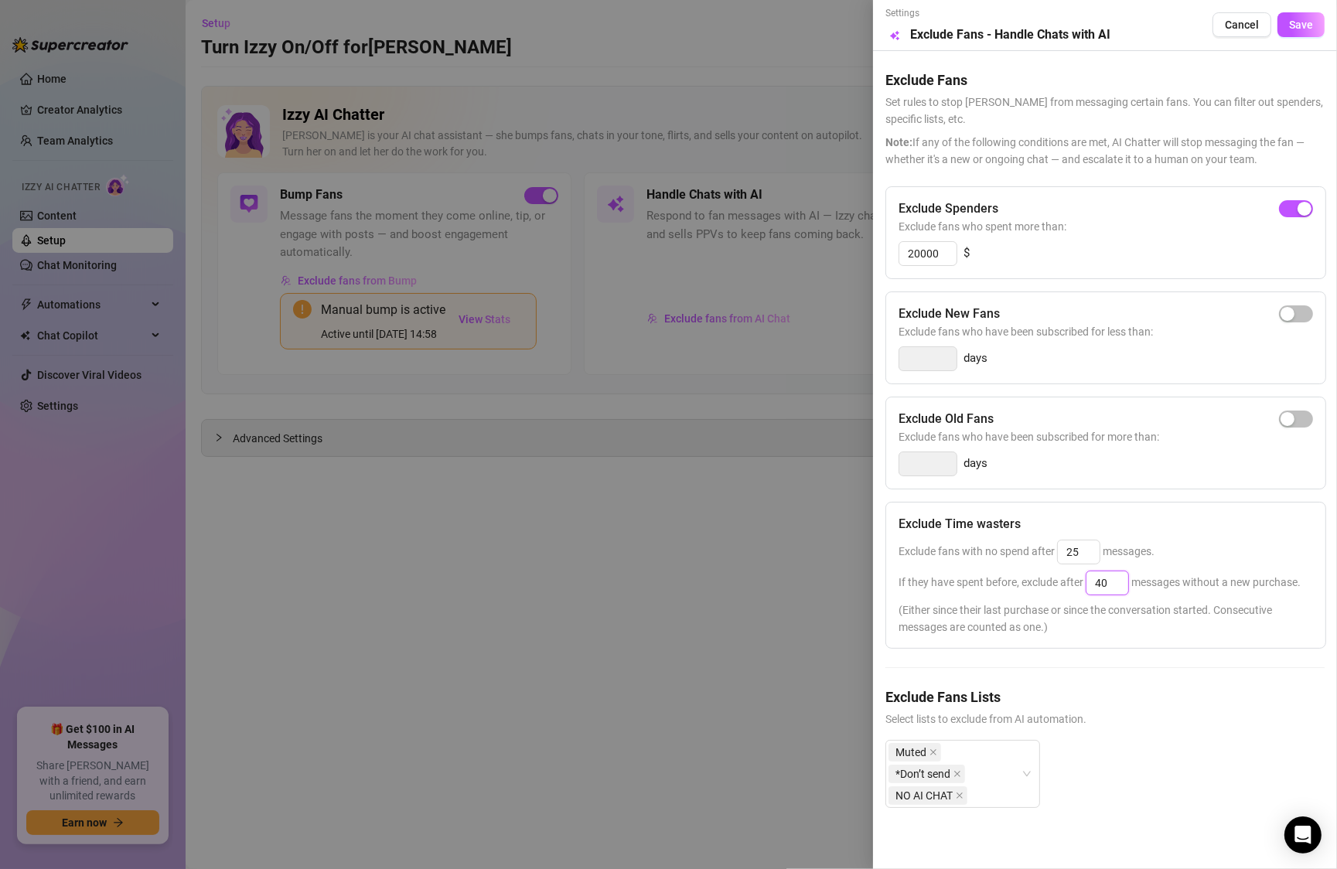
type input "40"
click at [831, 585] on div at bounding box center [668, 434] width 1337 height 869
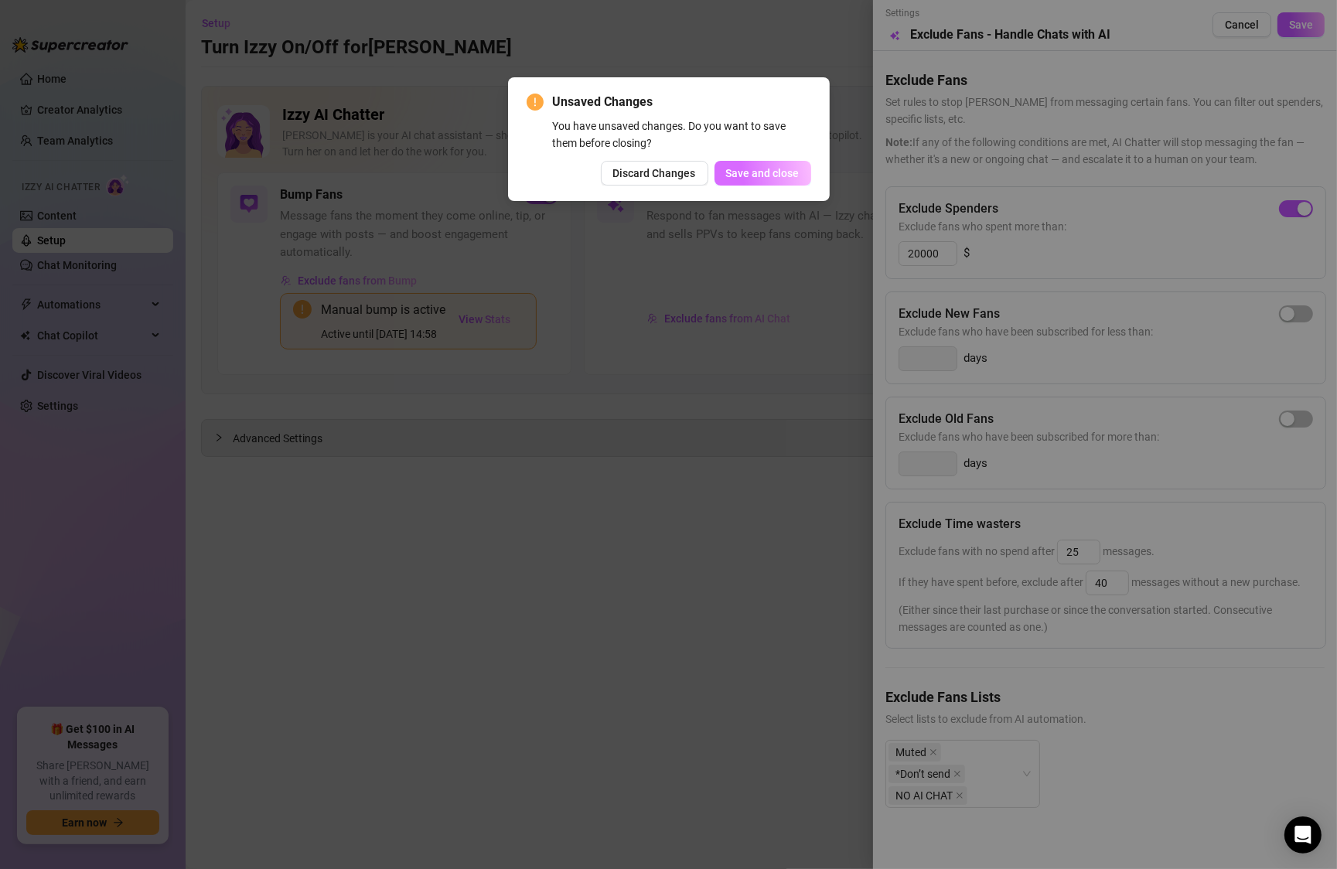
click at [749, 180] on button "Save and close" at bounding box center [763, 173] width 97 height 25
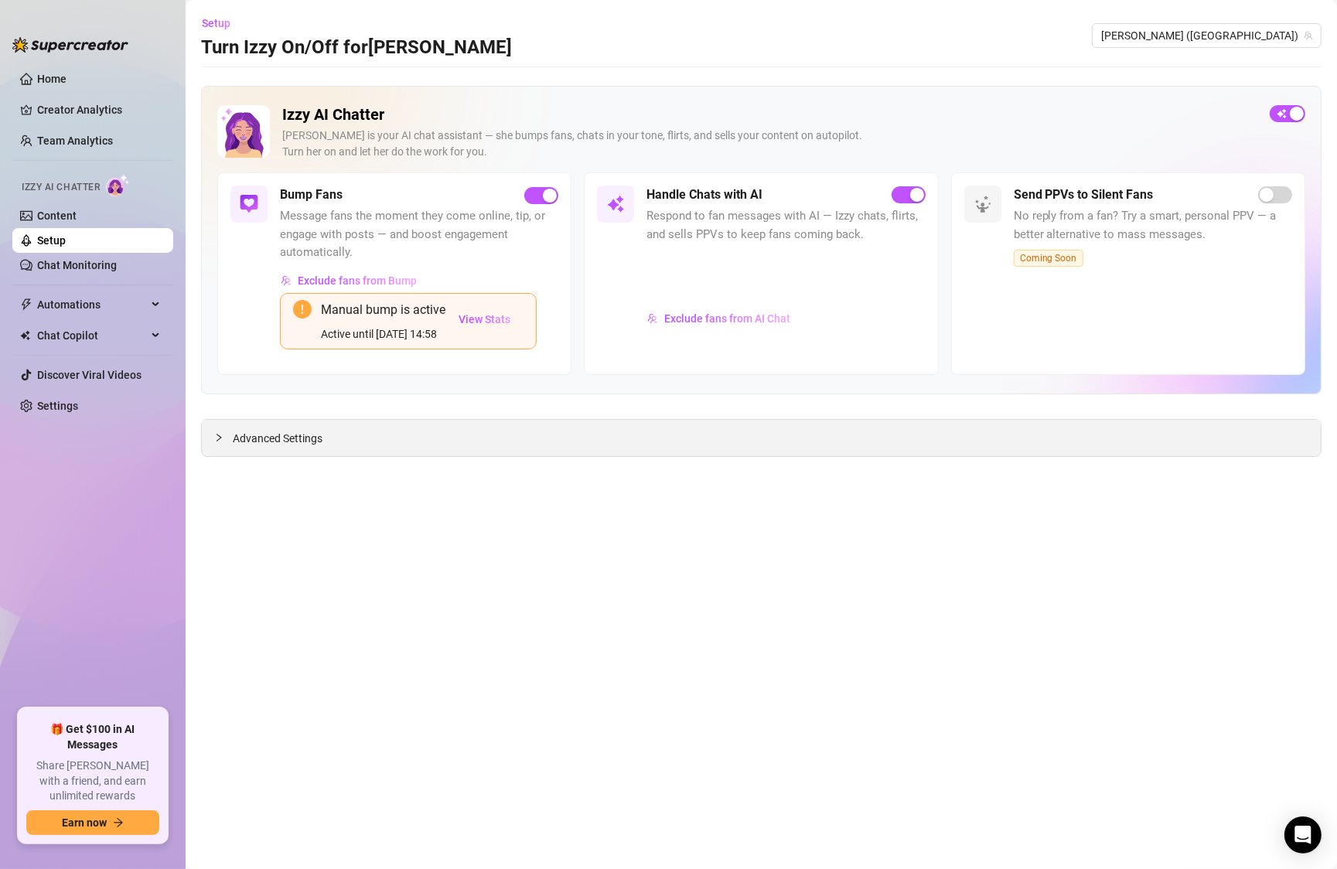
click at [228, 430] on div at bounding box center [223, 437] width 19 height 17
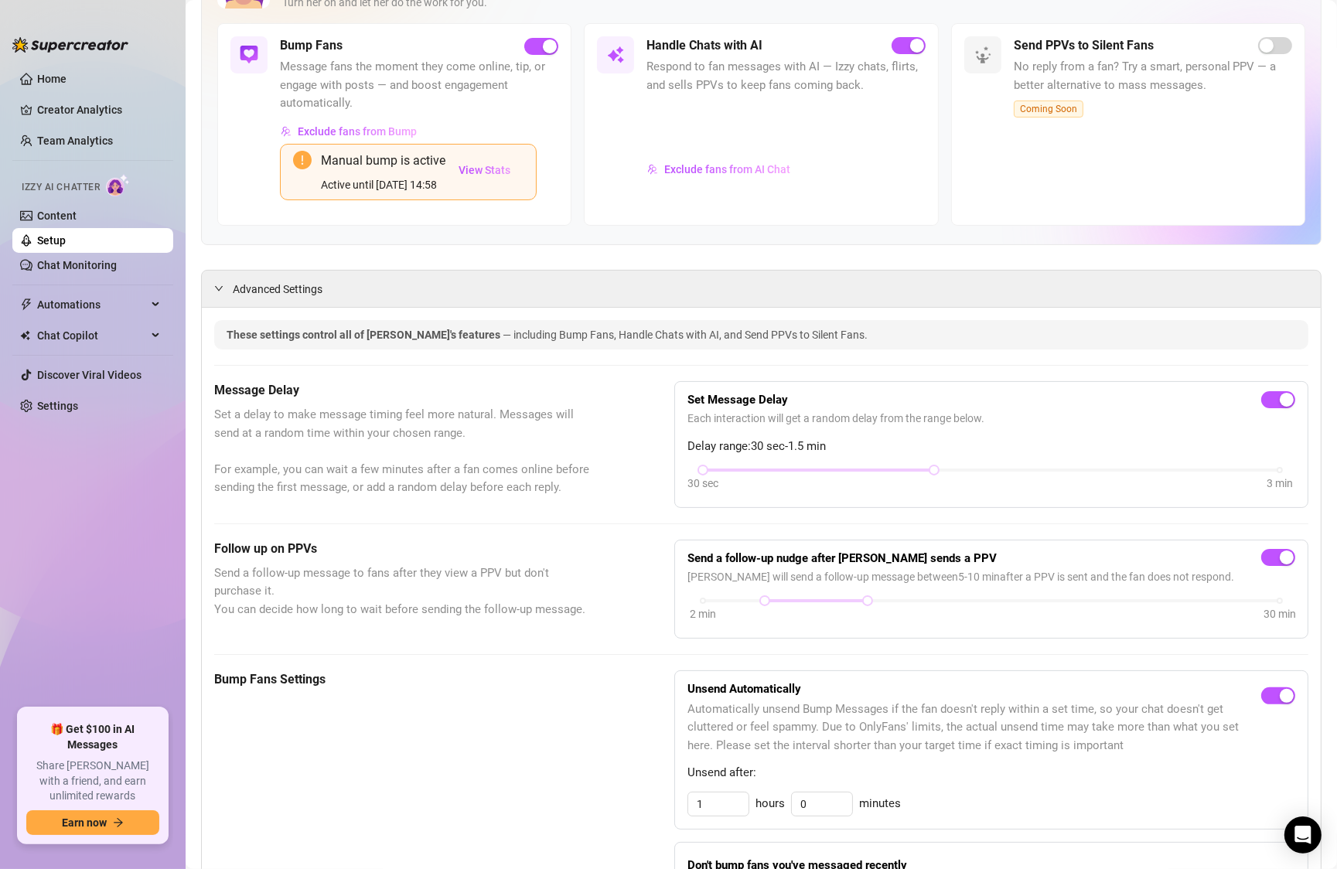
scroll to position [151, 0]
drag, startPoint x: 766, startPoint y: 596, endPoint x: 784, endPoint y: 599, distance: 18.1
click at [784, 599] on div at bounding box center [786, 600] width 8 height 8
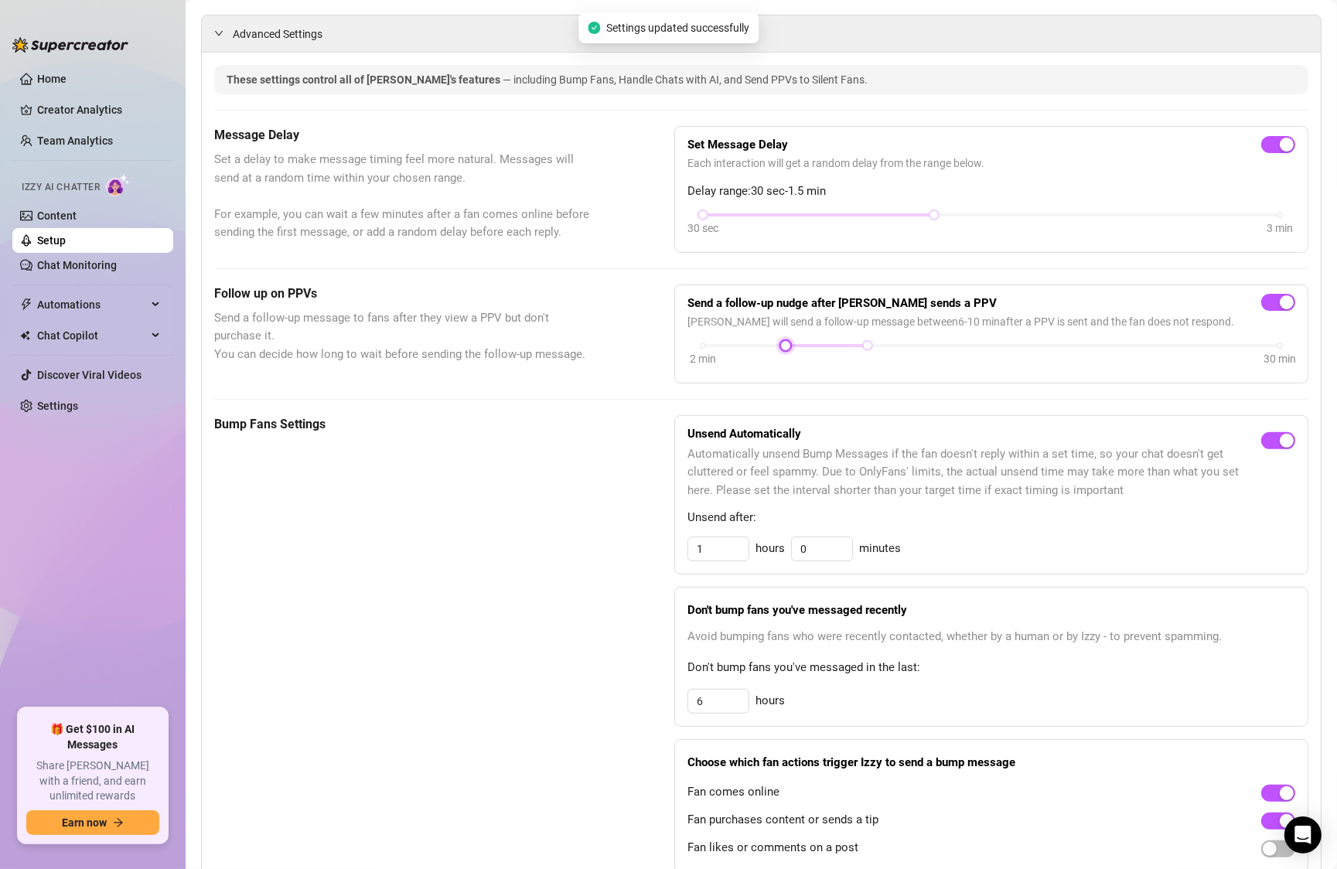
scroll to position [409, 0]
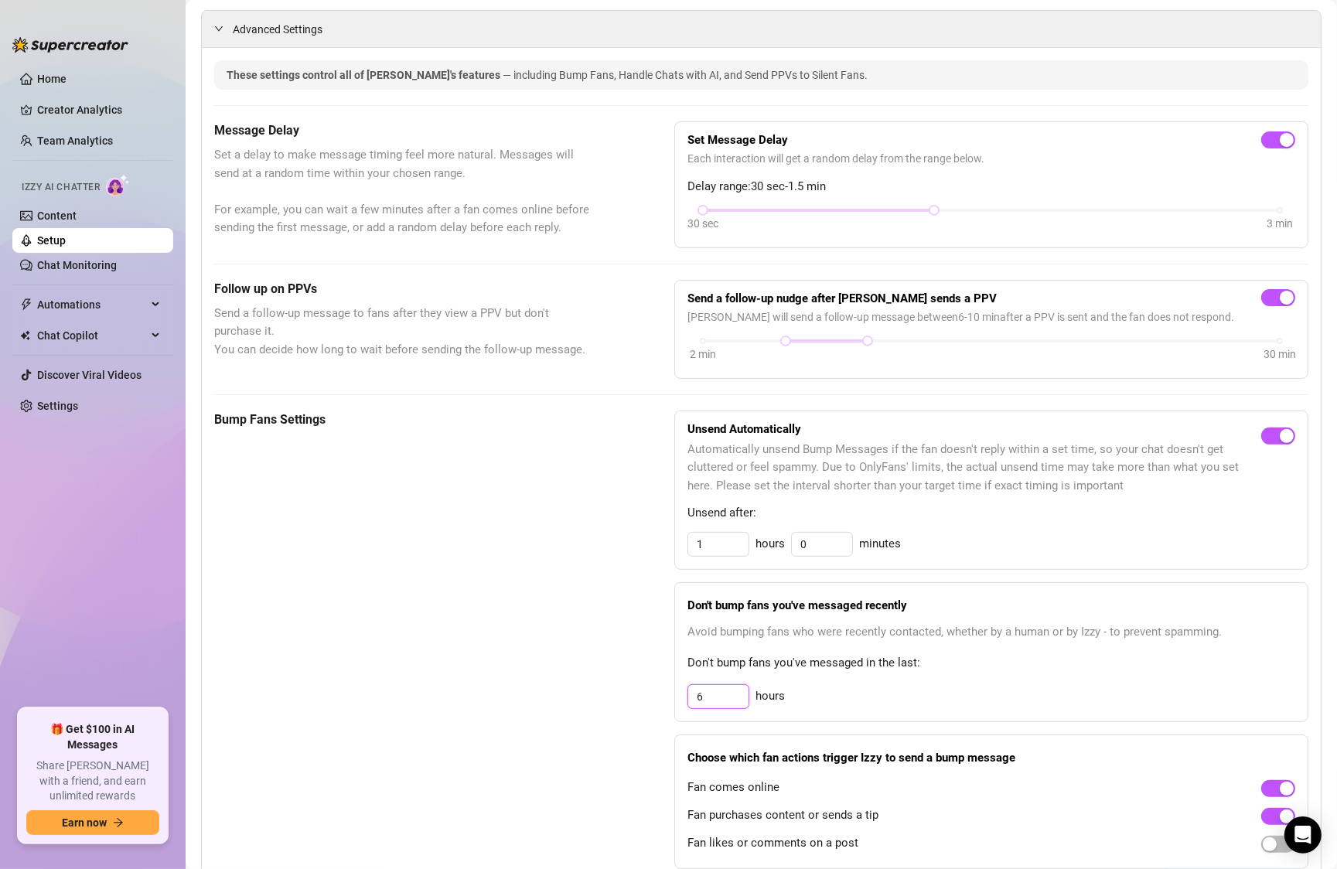
drag, startPoint x: 714, startPoint y: 694, endPoint x: 691, endPoint y: 694, distance: 23.2
click at [691, 694] on input "6" at bounding box center [718, 696] width 60 height 23
type input "8"
click at [637, 698] on div "Bump Fans Settings Unsend Automatically Automatically unsend Bump Messages if t…" at bounding box center [761, 640] width 1094 height 459
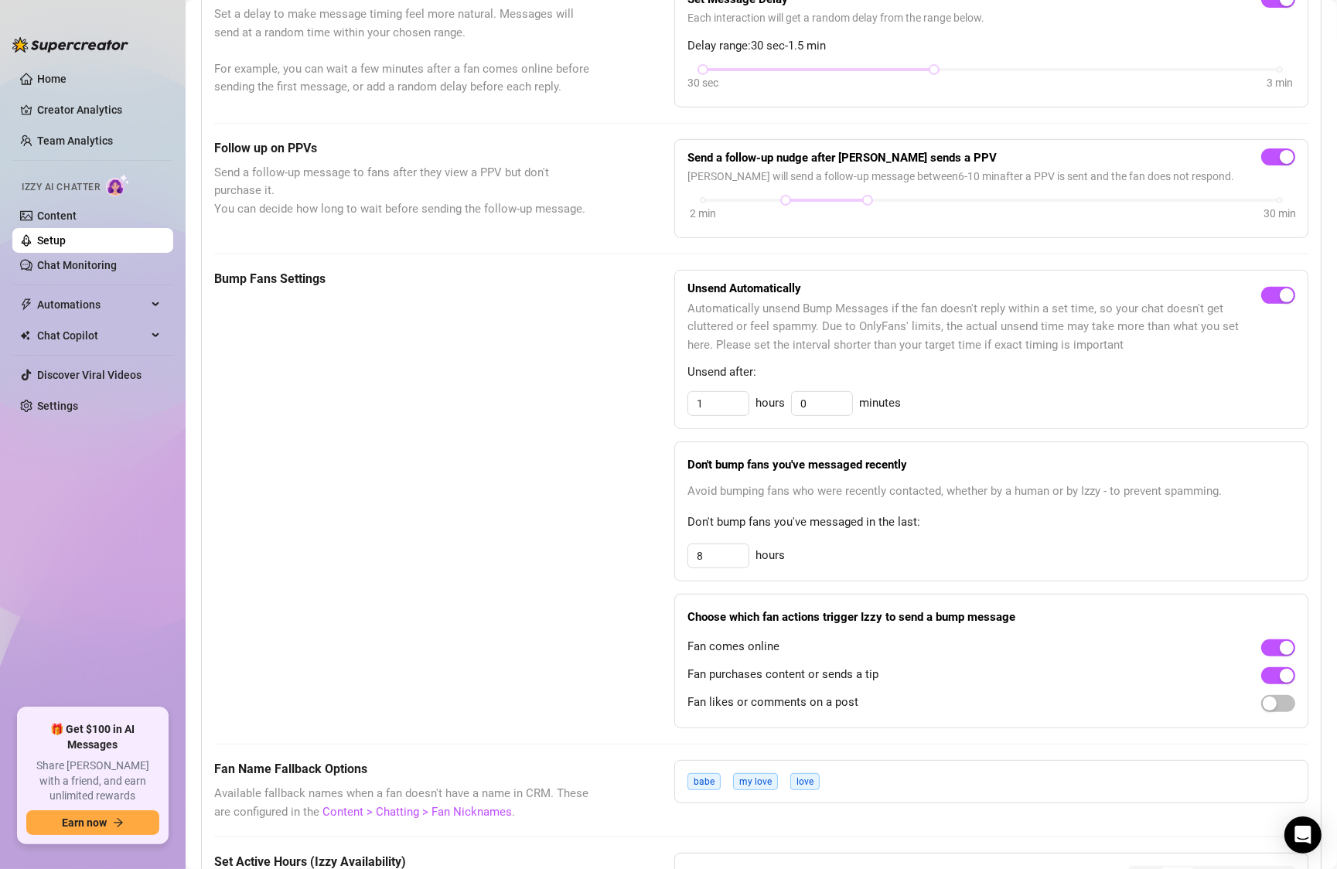
scroll to position [563, 0]
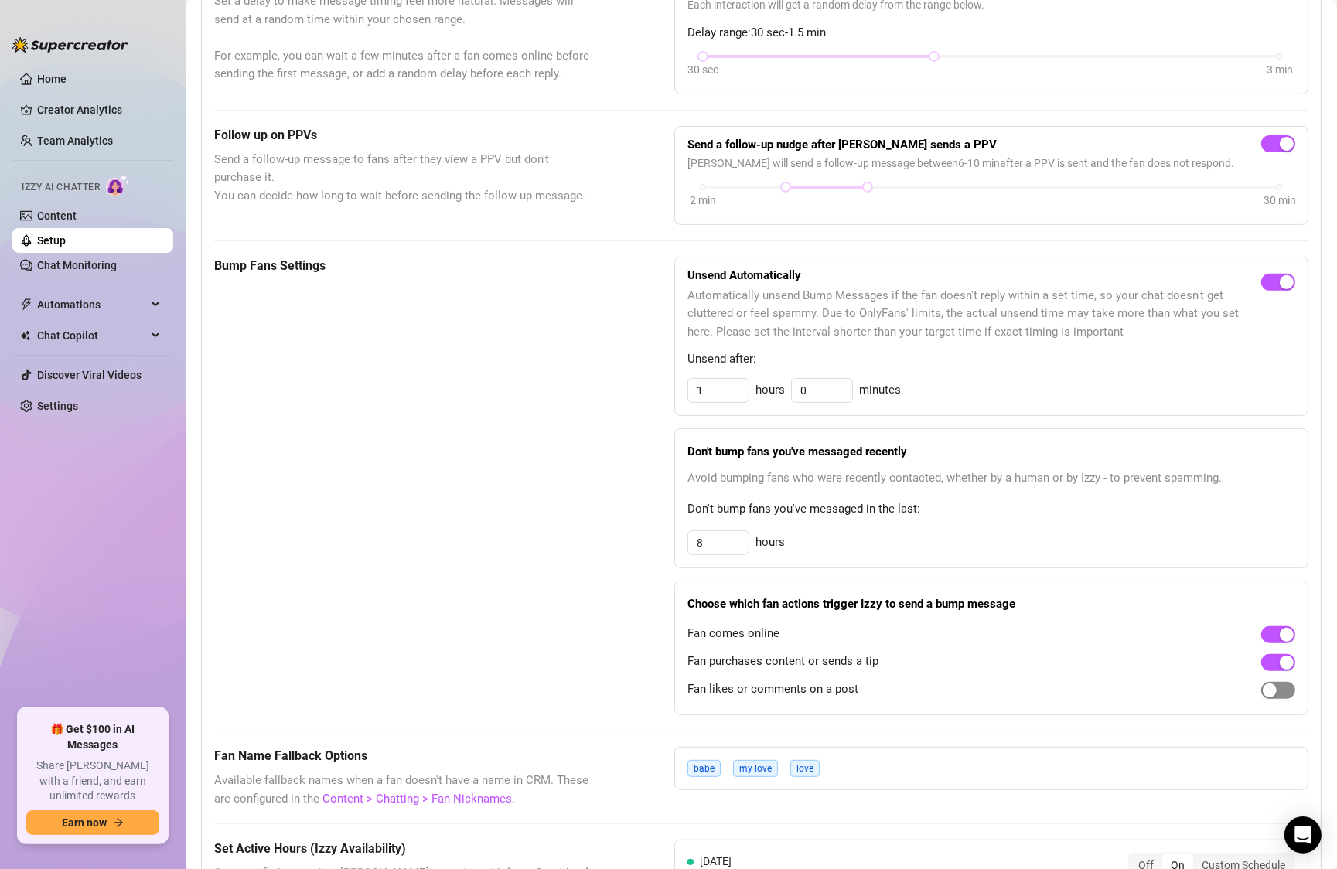
click at [1268, 685] on div "button" at bounding box center [1270, 691] width 14 height 14
click at [876, 770] on div "babe my love love" at bounding box center [991, 768] width 634 height 43
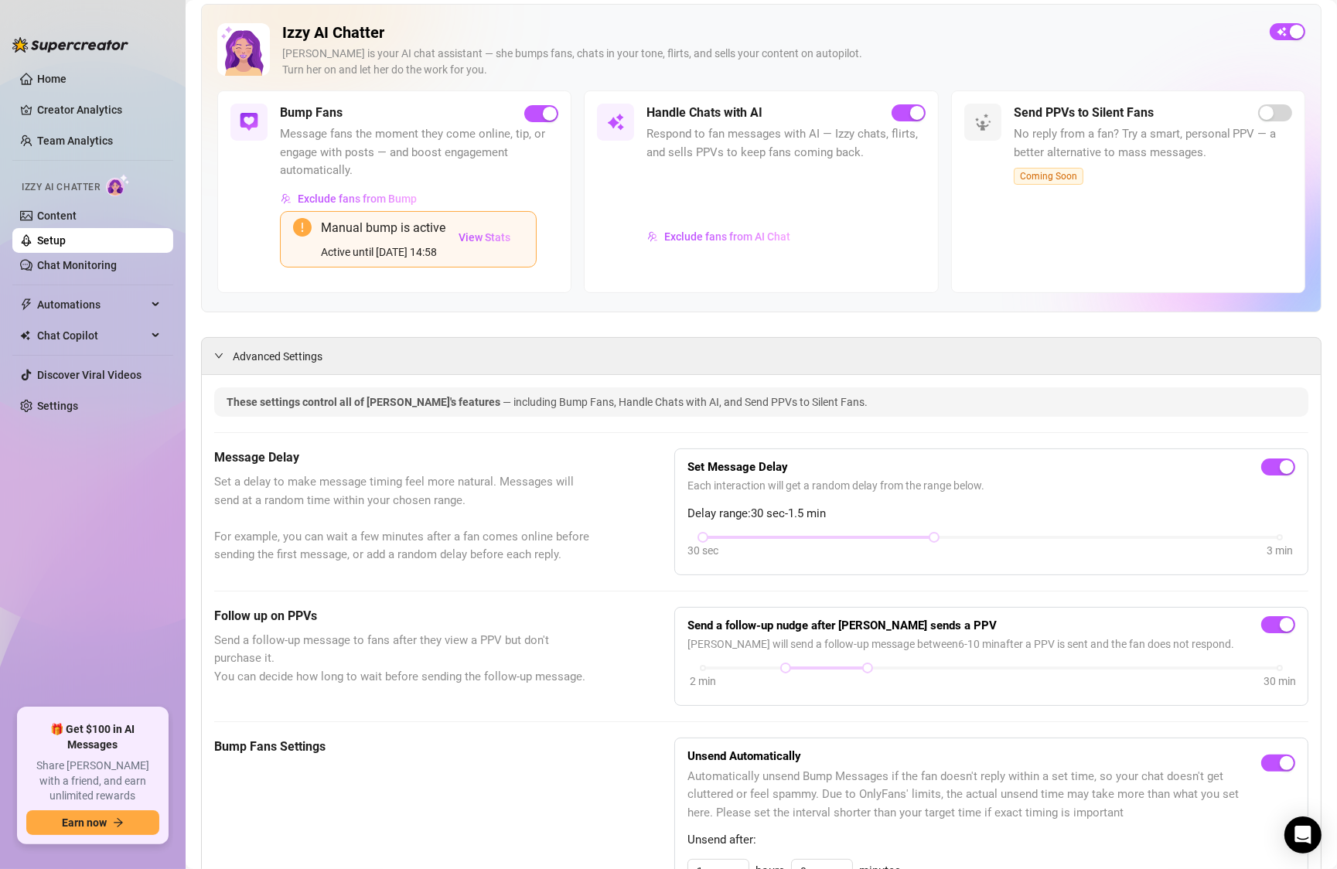
scroll to position [0, 0]
